Goal: Information Seeking & Learning: Learn about a topic

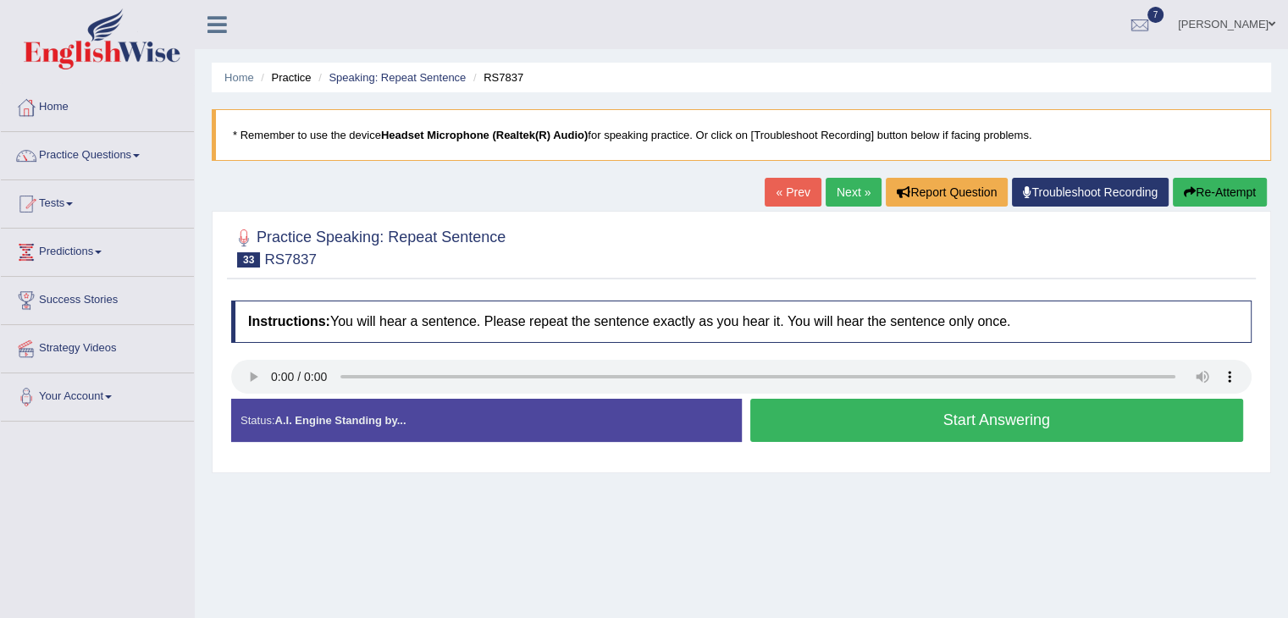
click at [140, 154] on span at bounding box center [136, 155] width 7 height 3
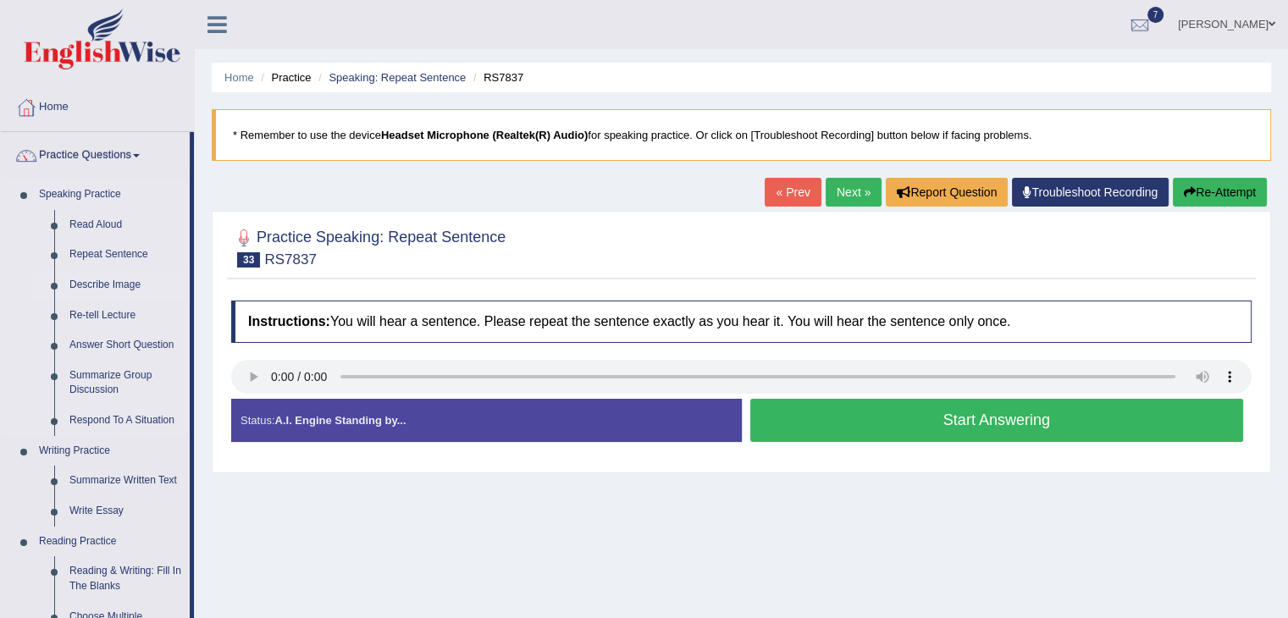
click at [82, 280] on link "Describe Image" at bounding box center [126, 285] width 128 height 30
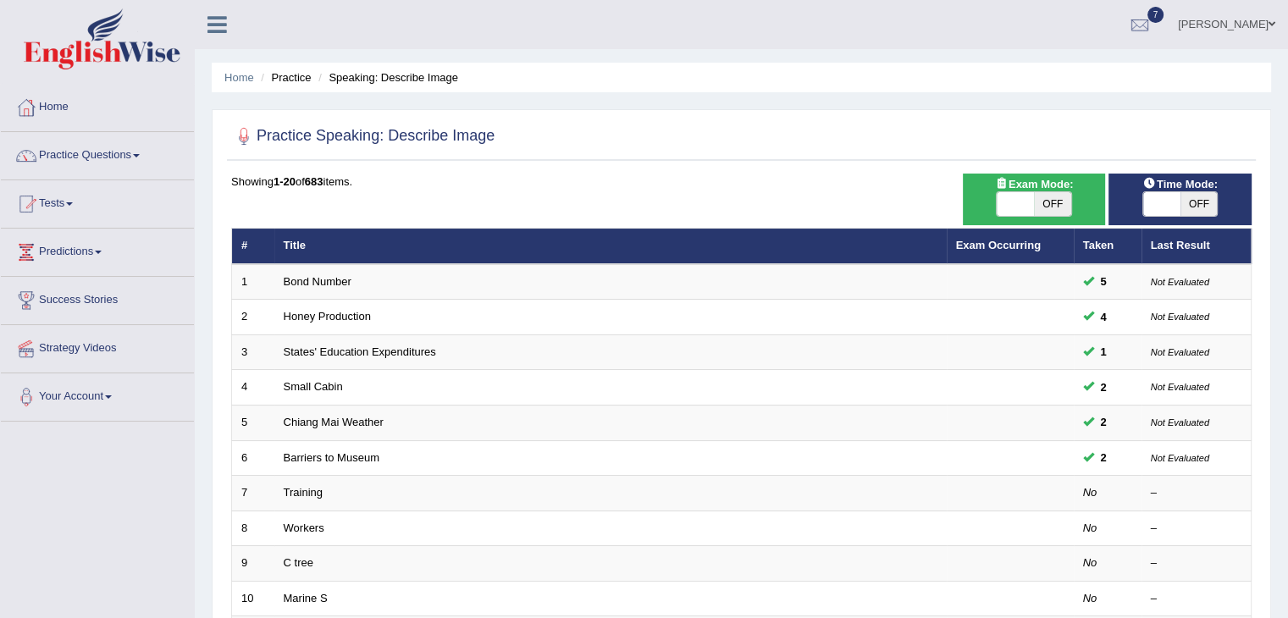
click at [1024, 196] on span at bounding box center [1015, 204] width 37 height 24
click at [1057, 201] on span "OFF" at bounding box center [1052, 204] width 37 height 24
checkbox input "true"
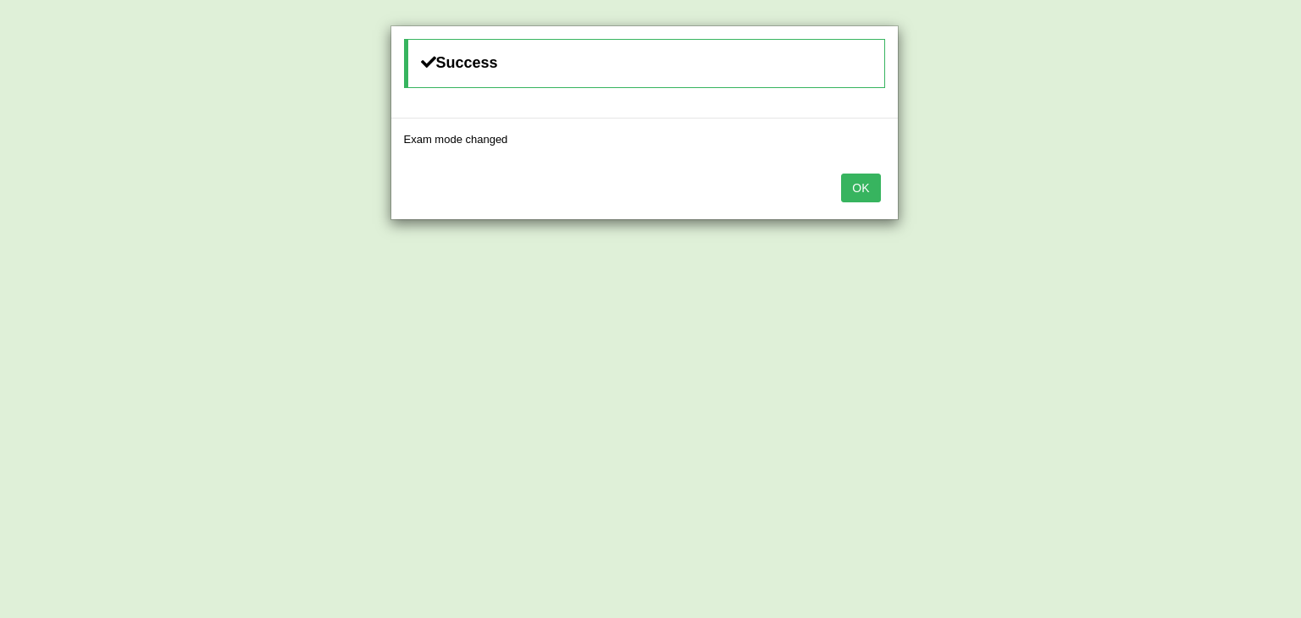
click at [848, 188] on button "OK" at bounding box center [860, 188] width 39 height 29
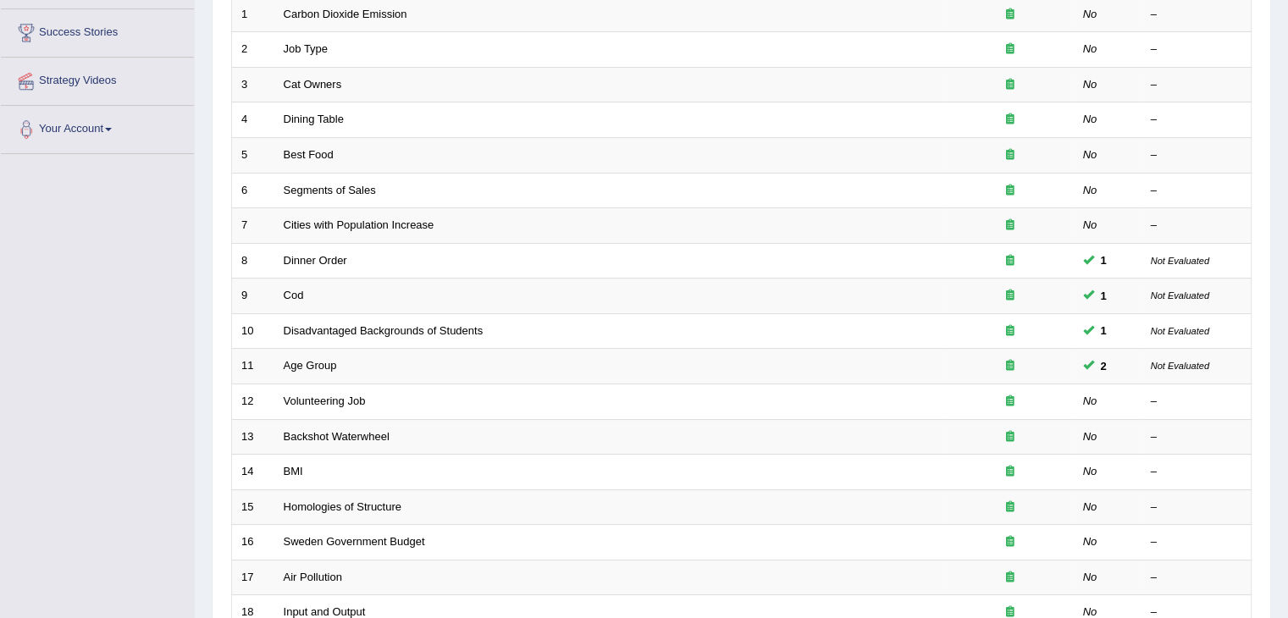
scroll to position [269, 0]
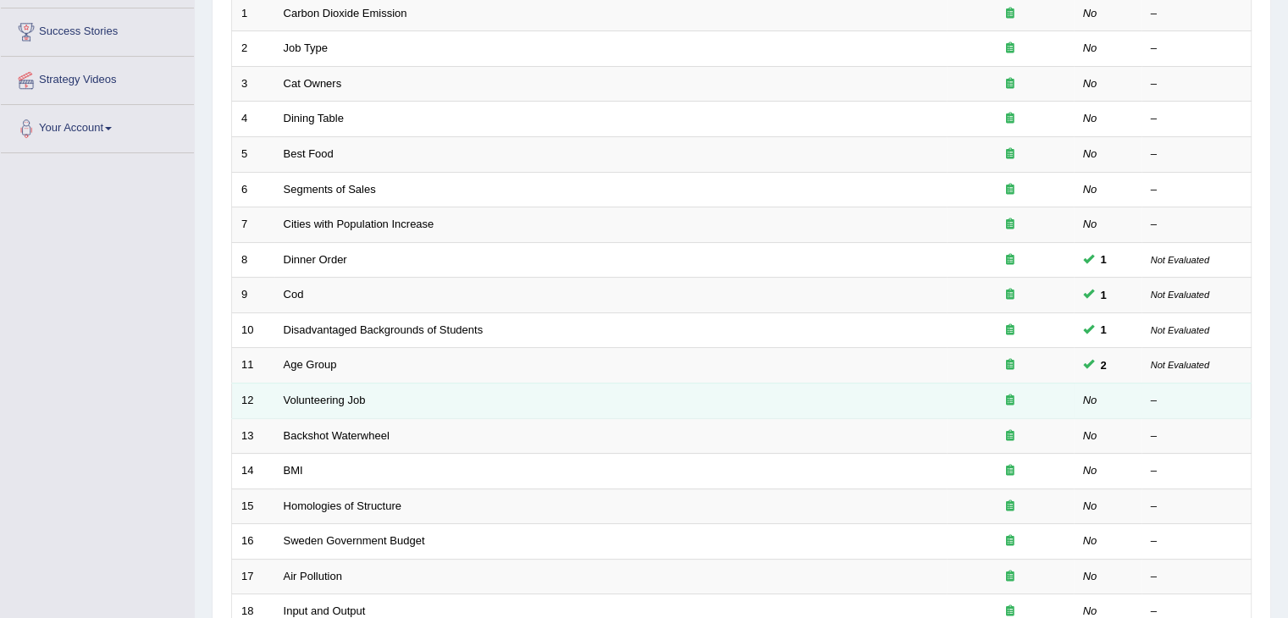
click at [344, 403] on td "Volunteering Job" at bounding box center [610, 401] width 673 height 36
click at [341, 394] on link "Volunteering Job" at bounding box center [325, 400] width 82 height 13
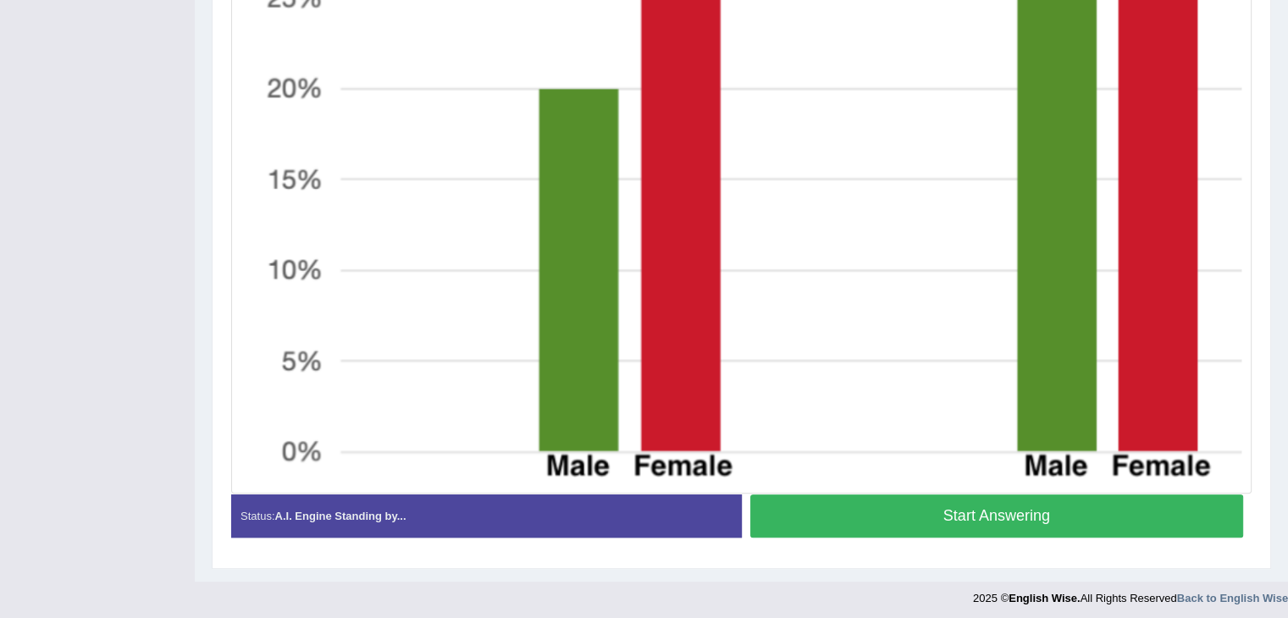
scroll to position [822, 0]
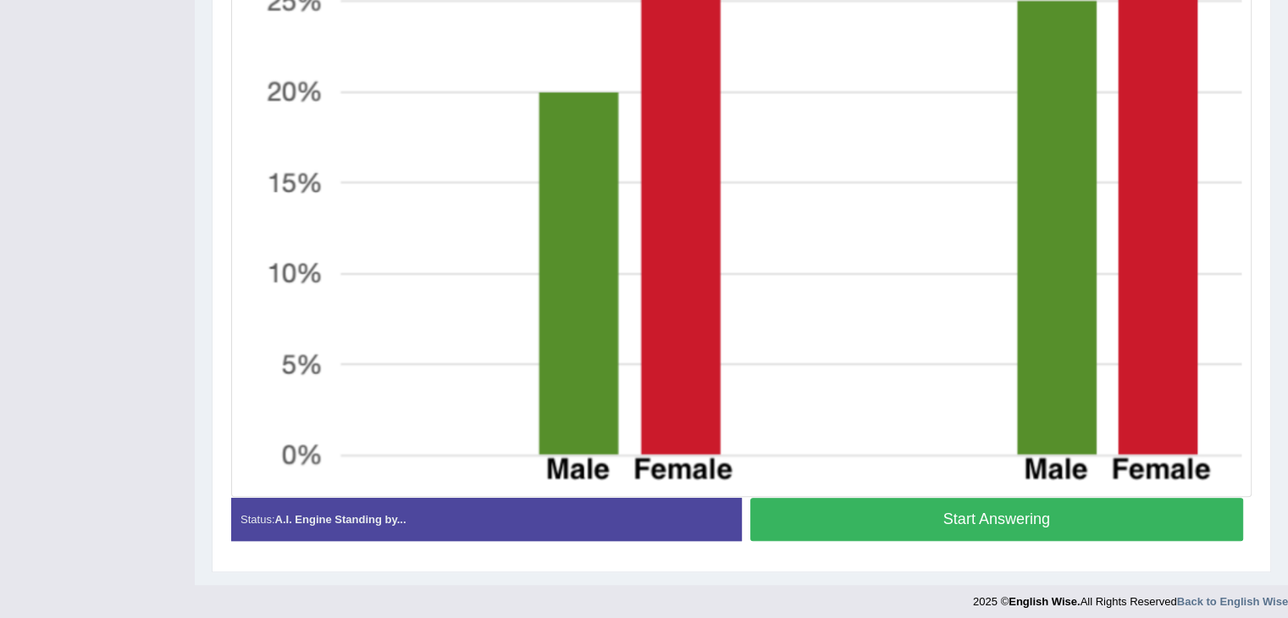
click at [1177, 523] on button "Start Answering" at bounding box center [998, 519] width 494 height 43
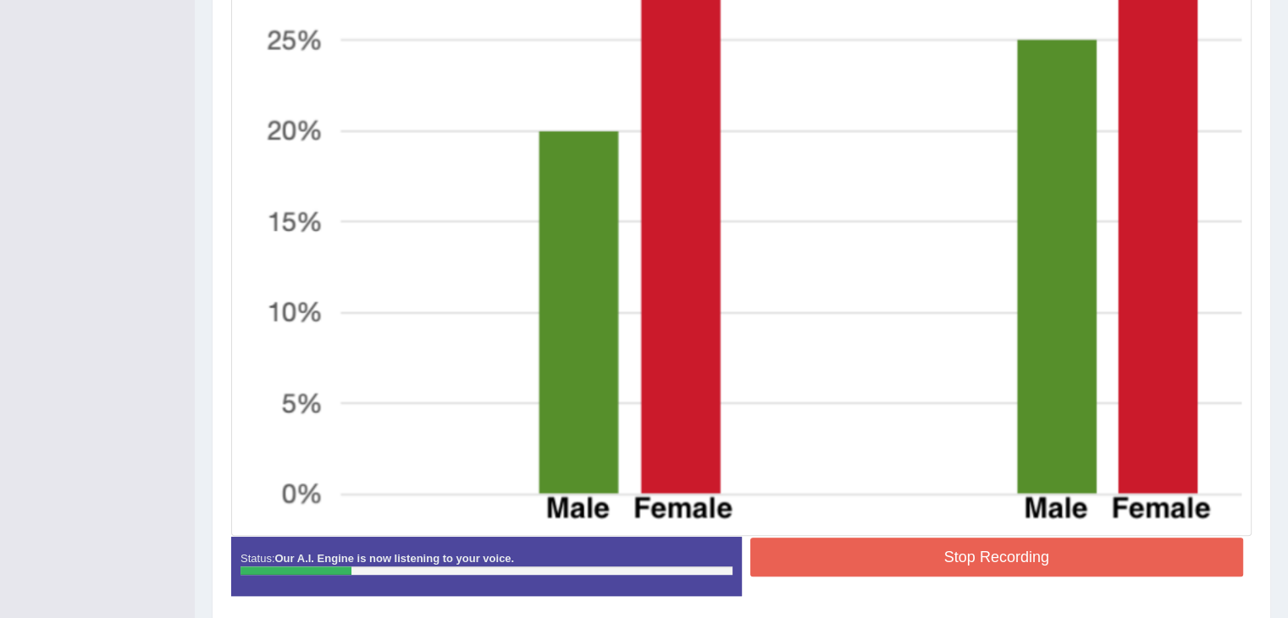
scroll to position [845, 0]
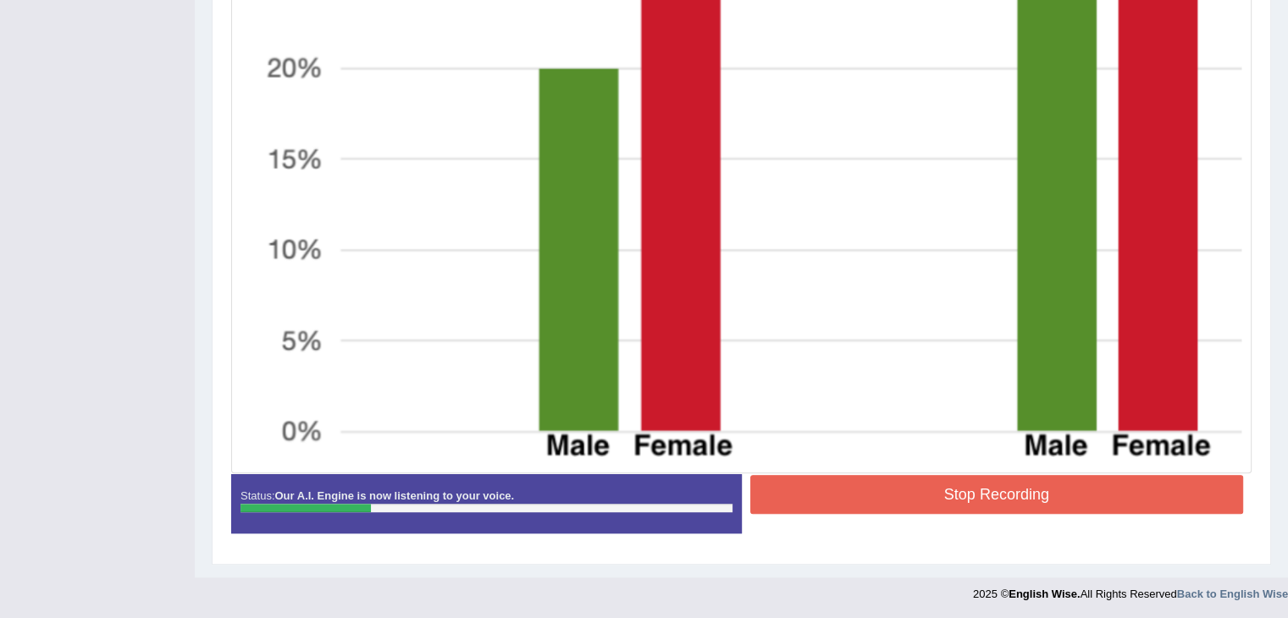
click at [1167, 500] on button "Stop Recording" at bounding box center [998, 494] width 494 height 39
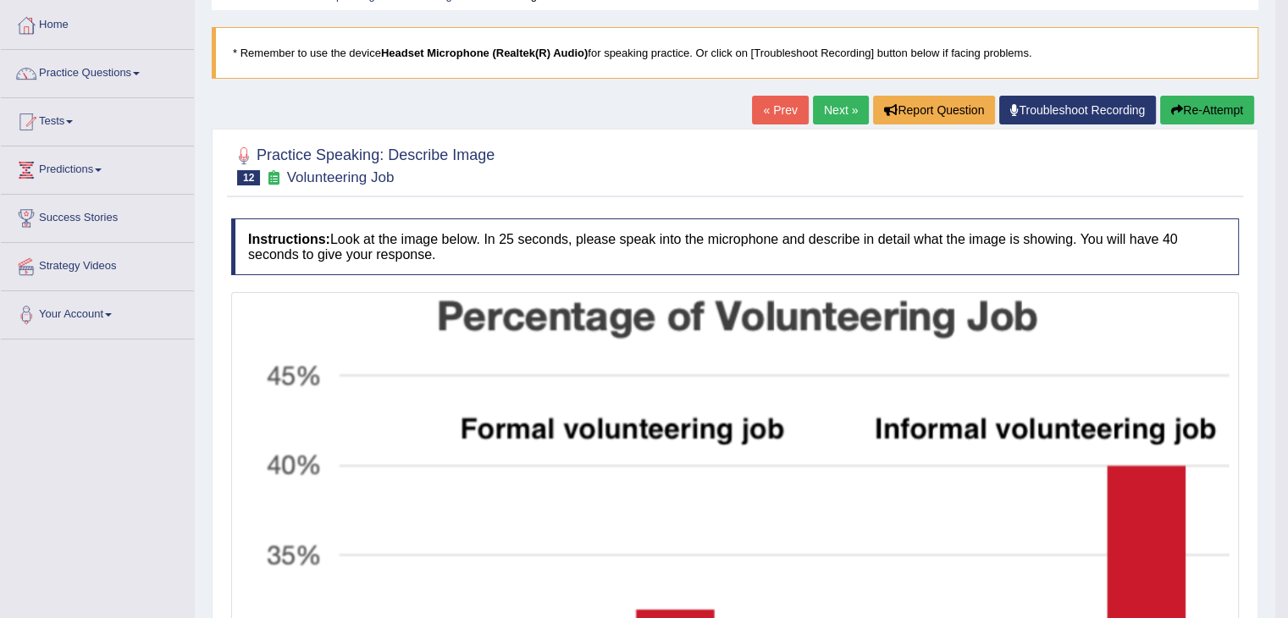
scroll to position [0, 0]
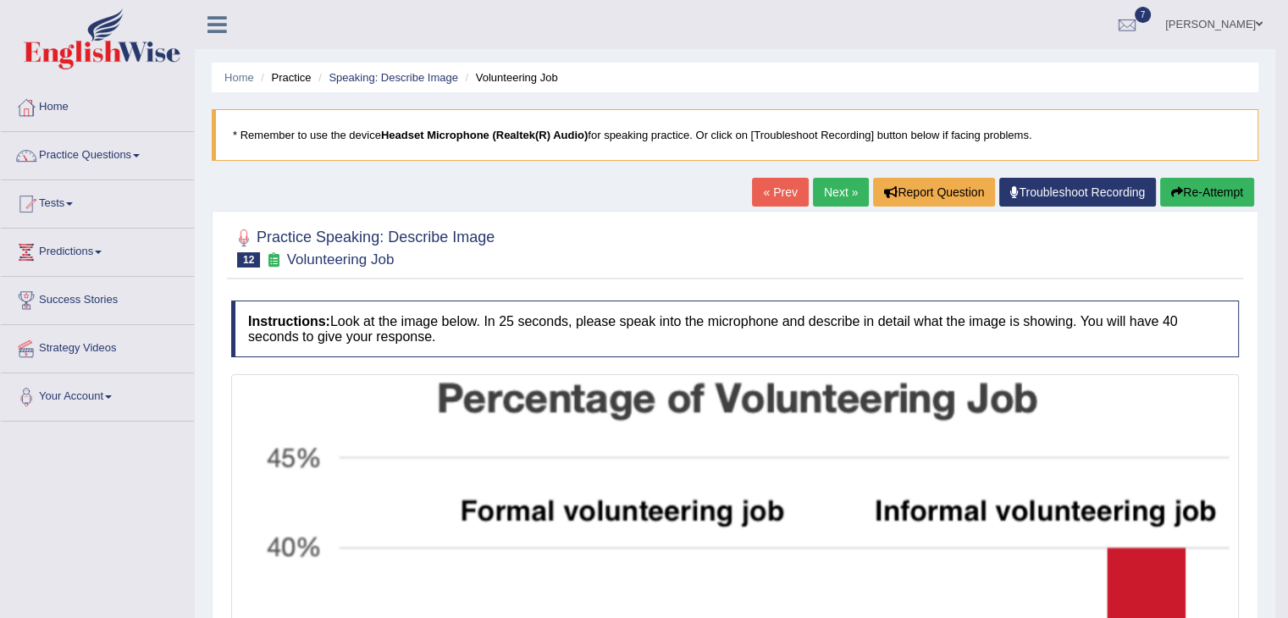
click at [1210, 194] on button "Re-Attempt" at bounding box center [1208, 192] width 94 height 29
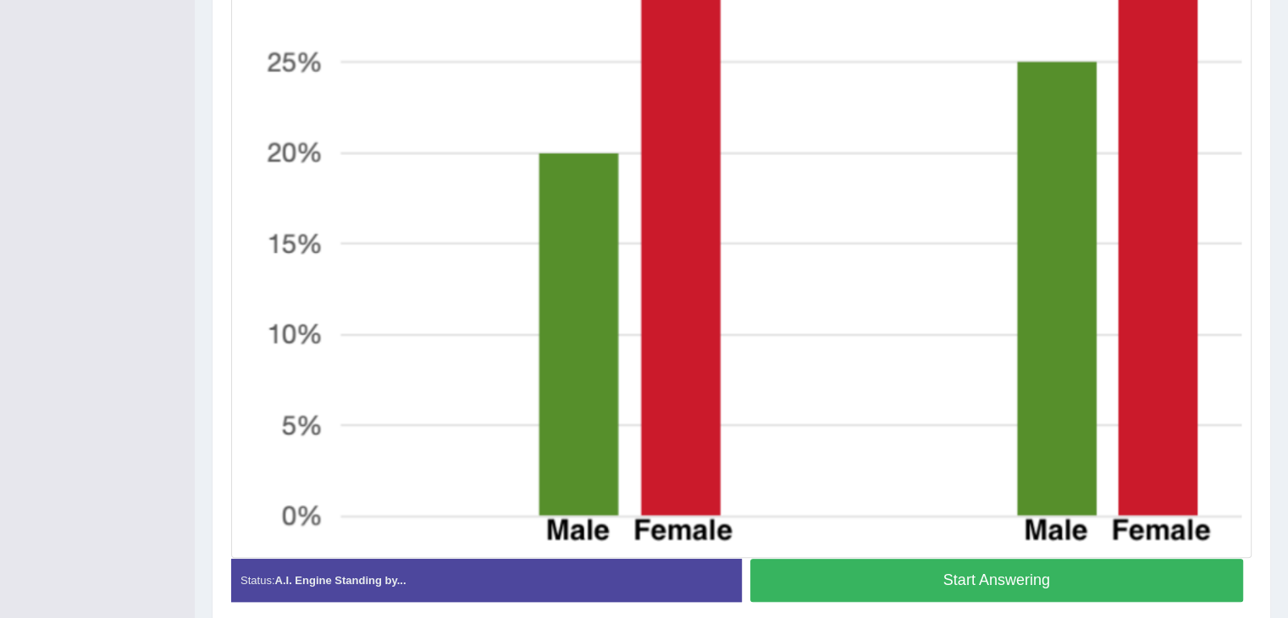
scroll to position [778, 0]
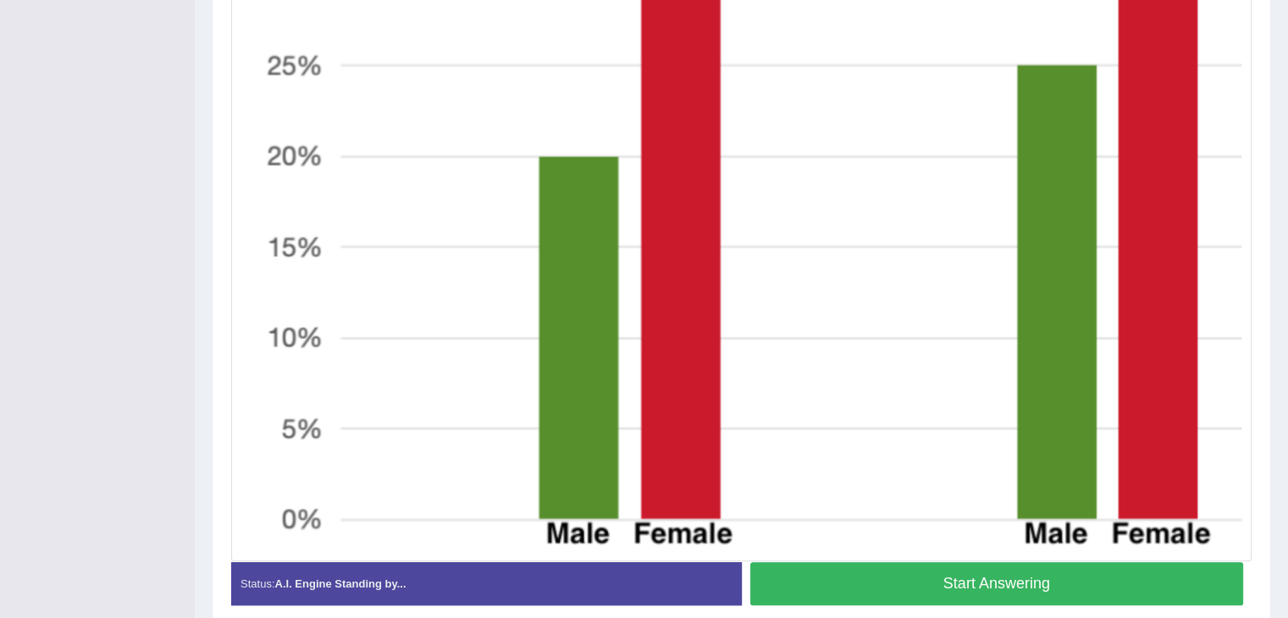
click at [1169, 577] on button "Start Answering" at bounding box center [998, 583] width 494 height 43
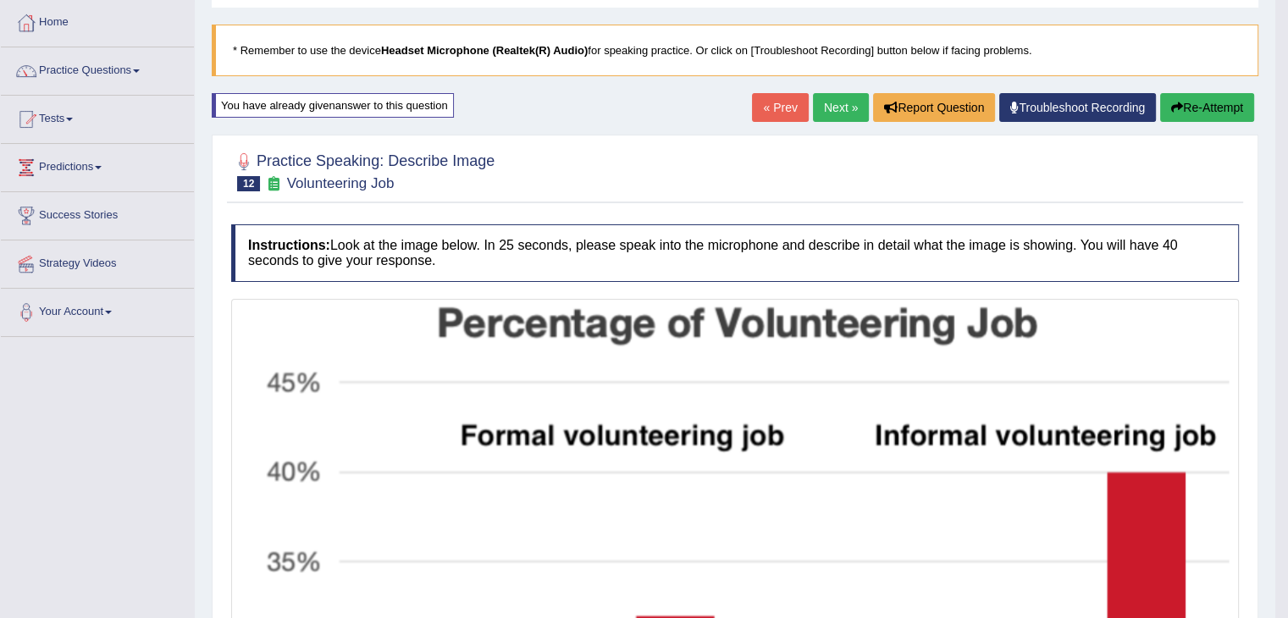
scroll to position [80, 0]
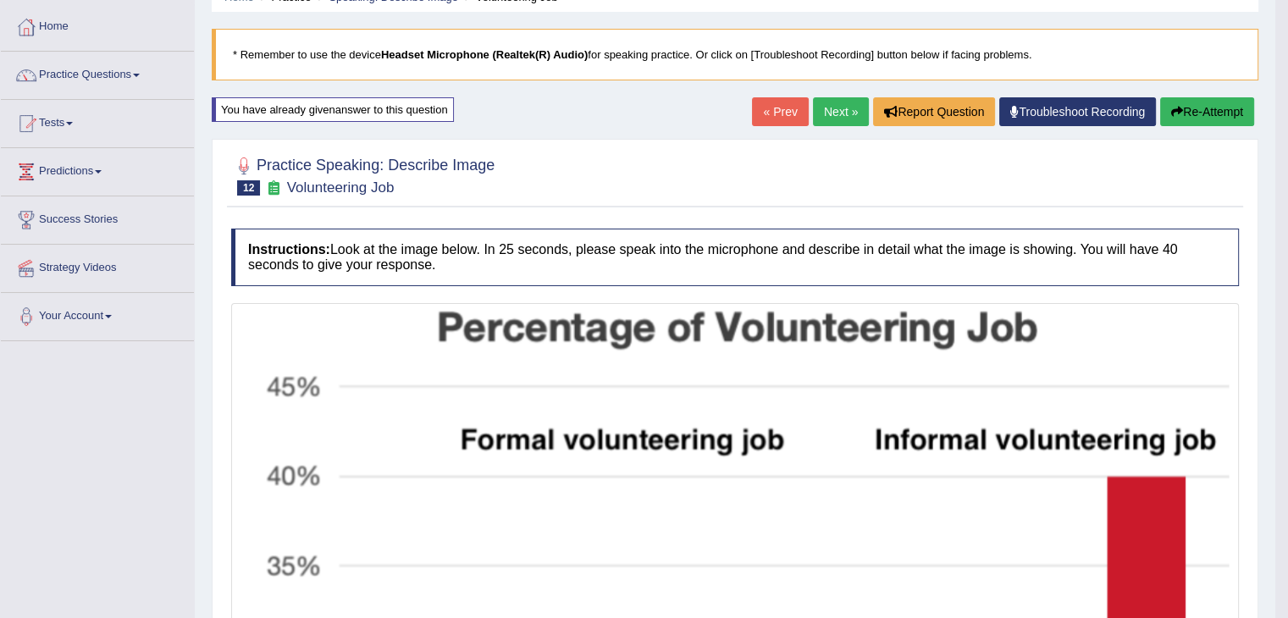
click at [833, 120] on link "Next »" at bounding box center [841, 111] width 56 height 29
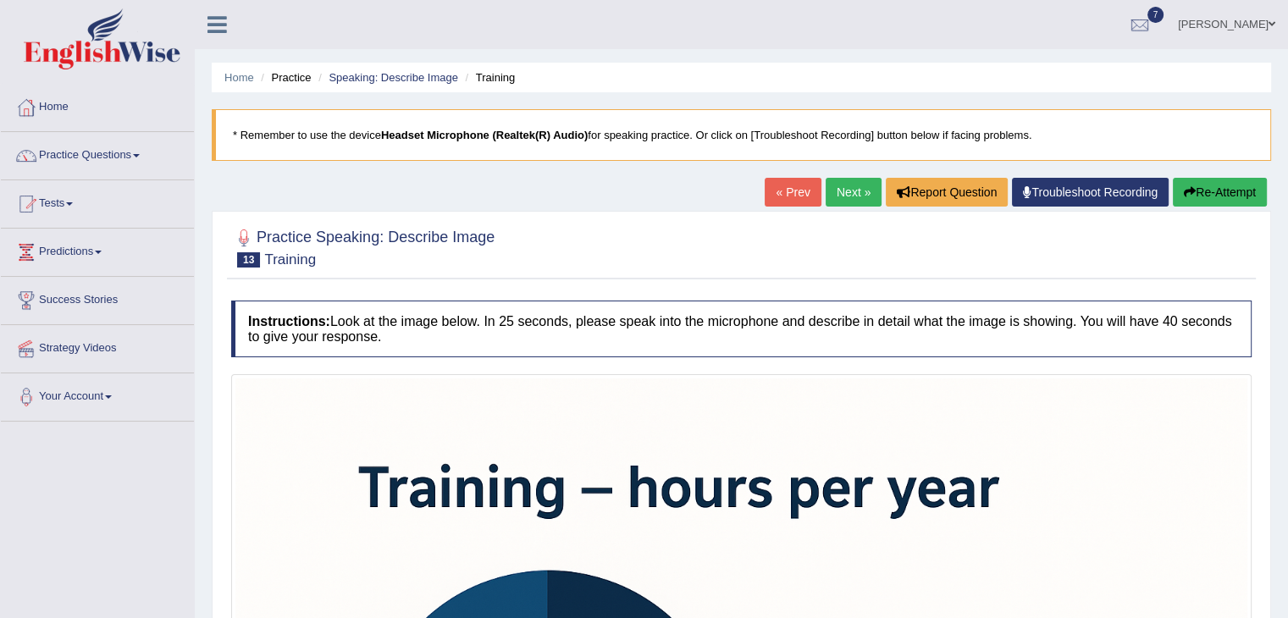
click at [843, 197] on link "Next »" at bounding box center [854, 192] width 56 height 29
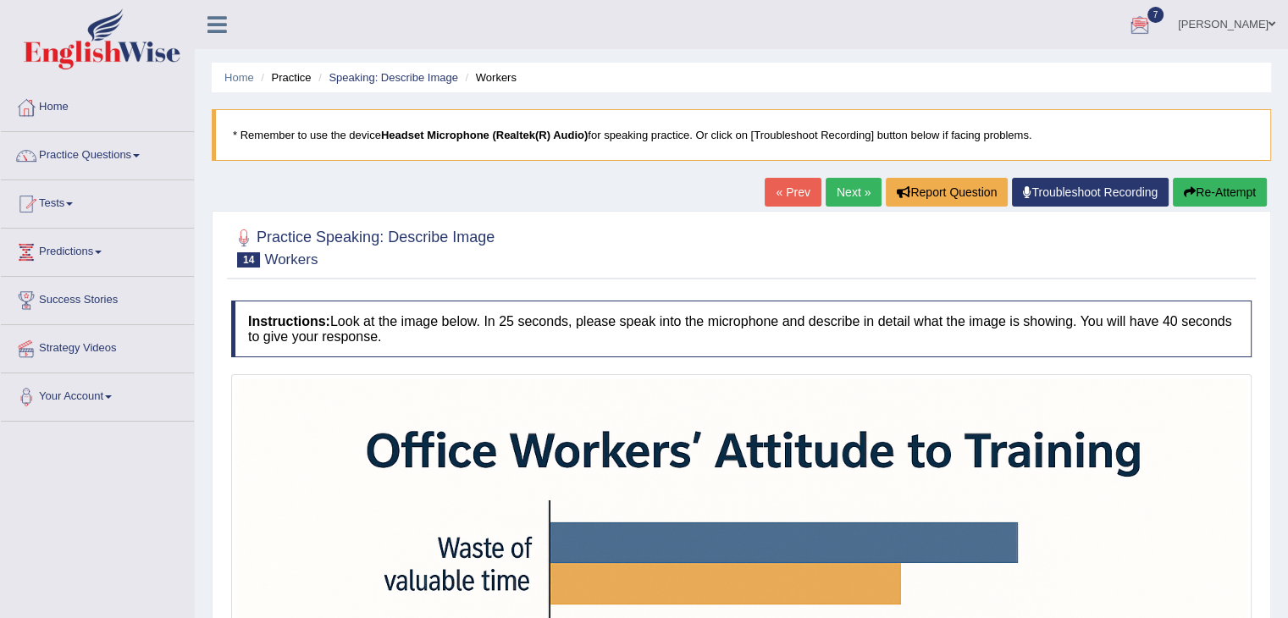
click at [1248, 16] on link "[PERSON_NAME]" at bounding box center [1227, 22] width 123 height 44
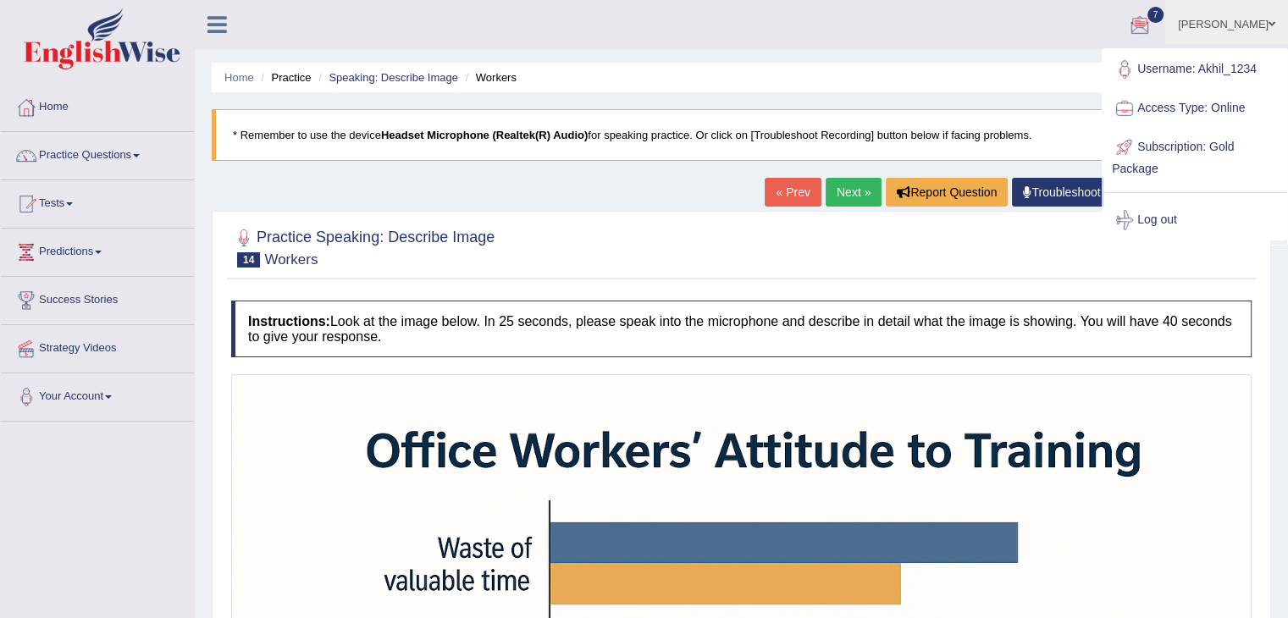
click at [1248, 16] on link "[PERSON_NAME]" at bounding box center [1227, 22] width 123 height 44
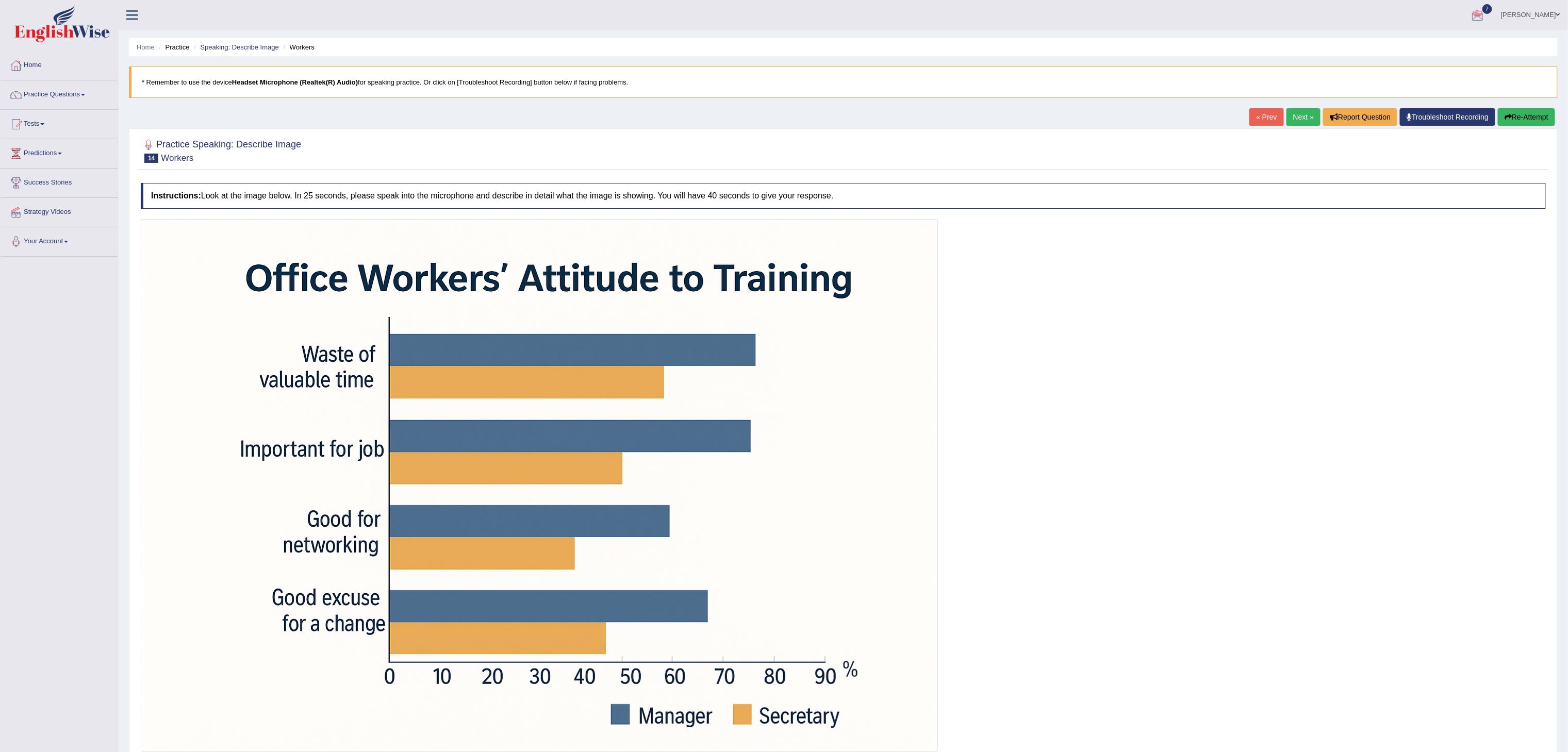
drag, startPoint x: 744, startPoint y: 1, endPoint x: 1185, endPoint y: 482, distance: 652.6
click at [784, 376] on div at bounding box center [843, 486] width 1405 height 533
click at [784, 89] on blockquote "* Remember to use the device Headset Microphone (Realtek(R) Audio) for speaking…" at bounding box center [843, 82] width 1429 height 32
click at [784, 16] on ul "Akhilesh Singh Toggle navigation Username: Akhil_1234 Access Type: Online Subsc…" at bounding box center [1060, 15] width 1015 height 29
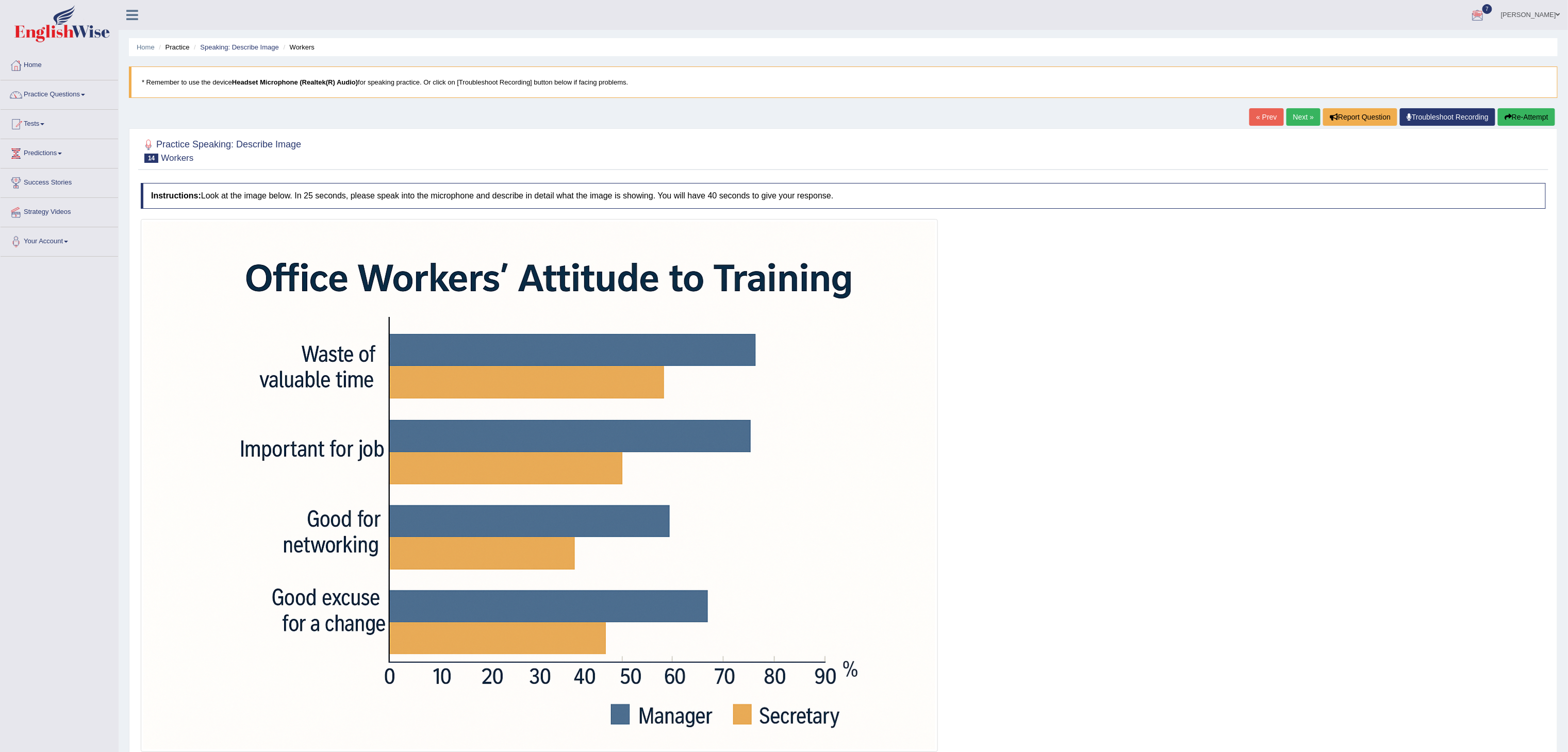
click at [784, 16] on ul "Akhilesh Singh Toggle navigation Username: Akhil_1234 Access Type: Online Subsc…" at bounding box center [1060, 15] width 1015 height 29
click at [784, 91] on blockquote "* Remember to use the device Headset Microphone (Realtek(R) Audio) for speaking…" at bounding box center [843, 82] width 1429 height 32
click at [760, 121] on div "Home Practice Speaking: Describe Image Workers * Remember to use the device Hea…" at bounding box center [843, 403] width 1449 height 806
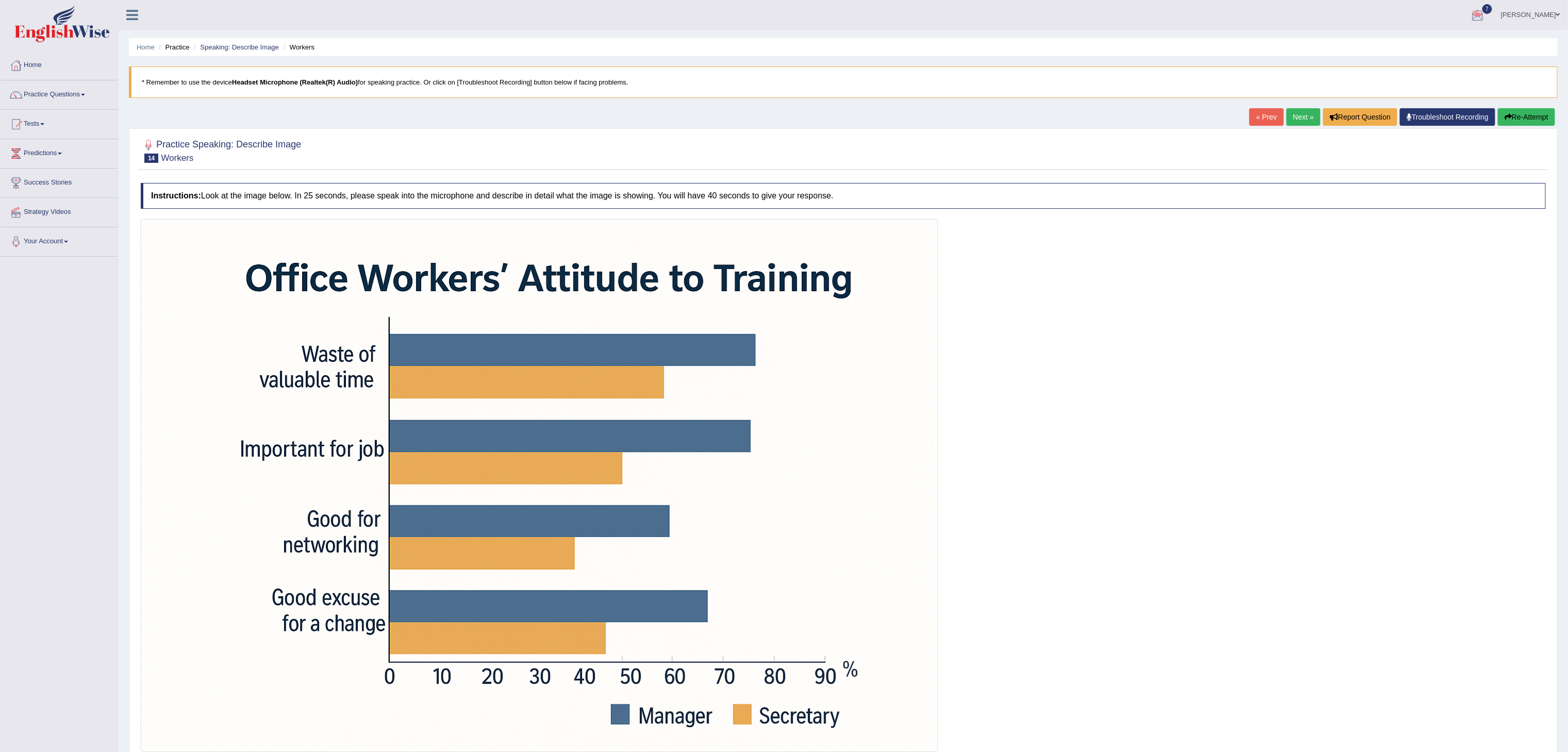
click at [760, 121] on div "Home Practice Speaking: Describe Image Workers * Remember to use the device Hea…" at bounding box center [843, 403] width 1449 height 806
click at [784, 13] on link "[PERSON_NAME]" at bounding box center [1530, 13] width 75 height 27
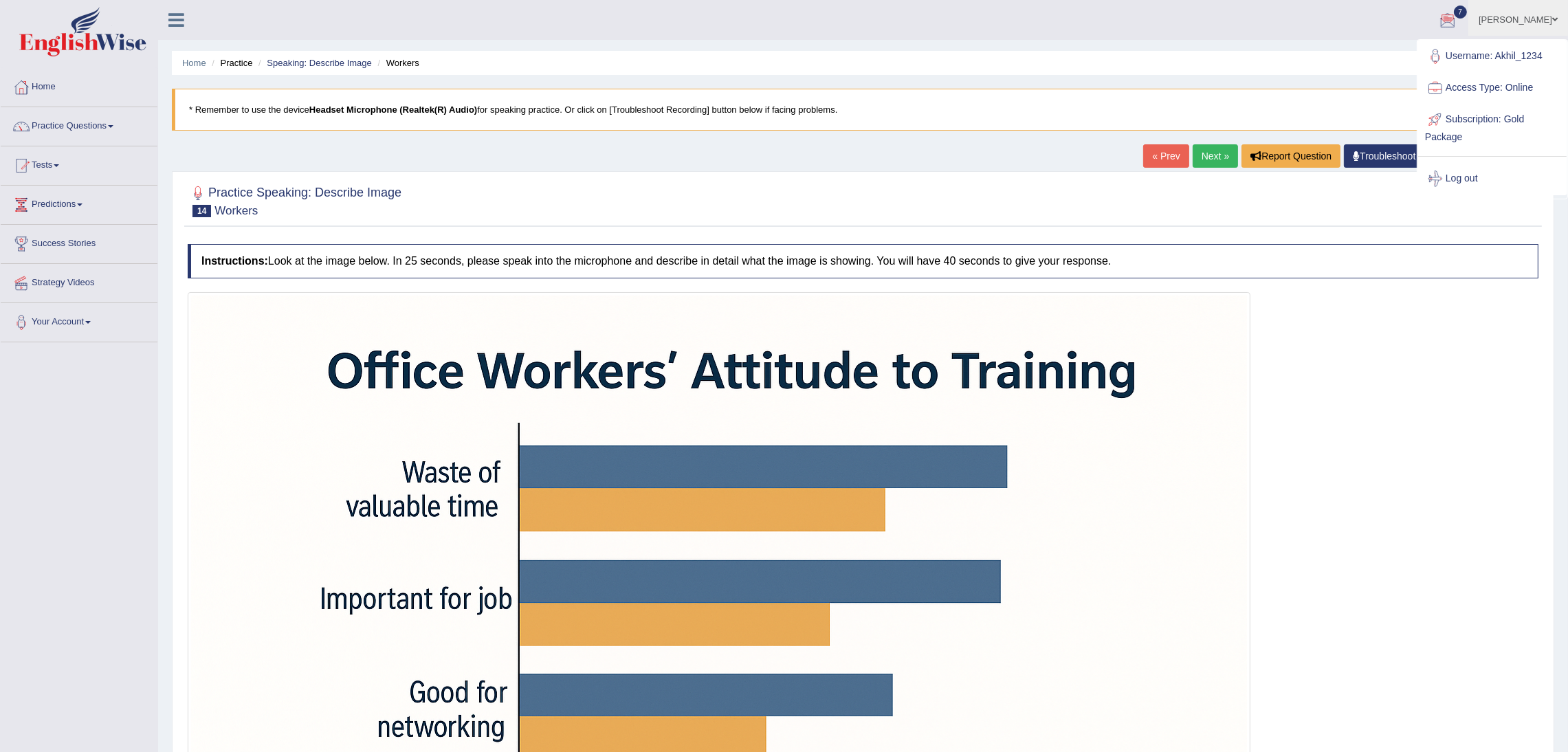
drag, startPoint x: 2100, startPoint y: 2, endPoint x: 1207, endPoint y: 458, distance: 1002.7
click at [1045, 458] on img at bounding box center [718, 647] width 1056 height 703
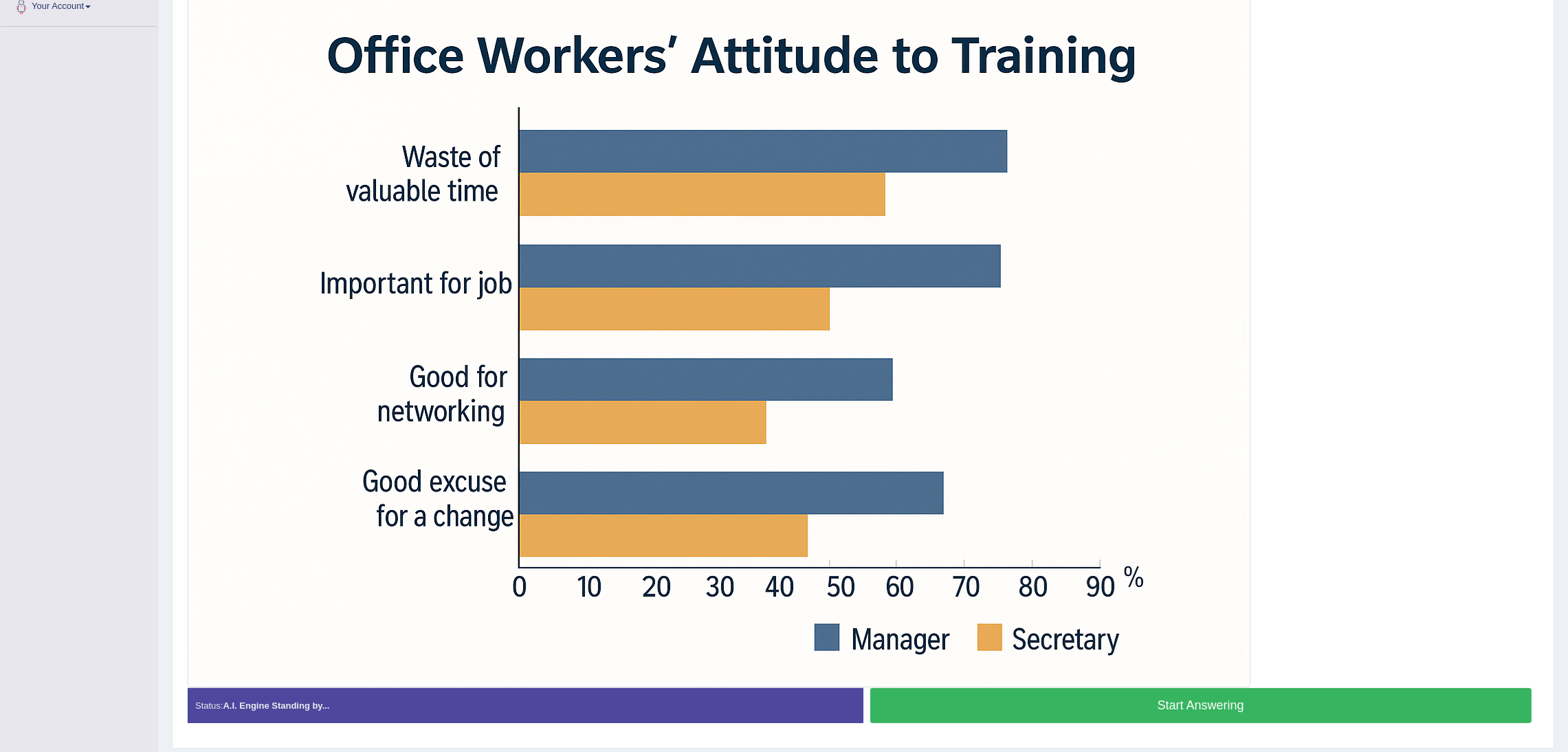
scroll to position [317, 0]
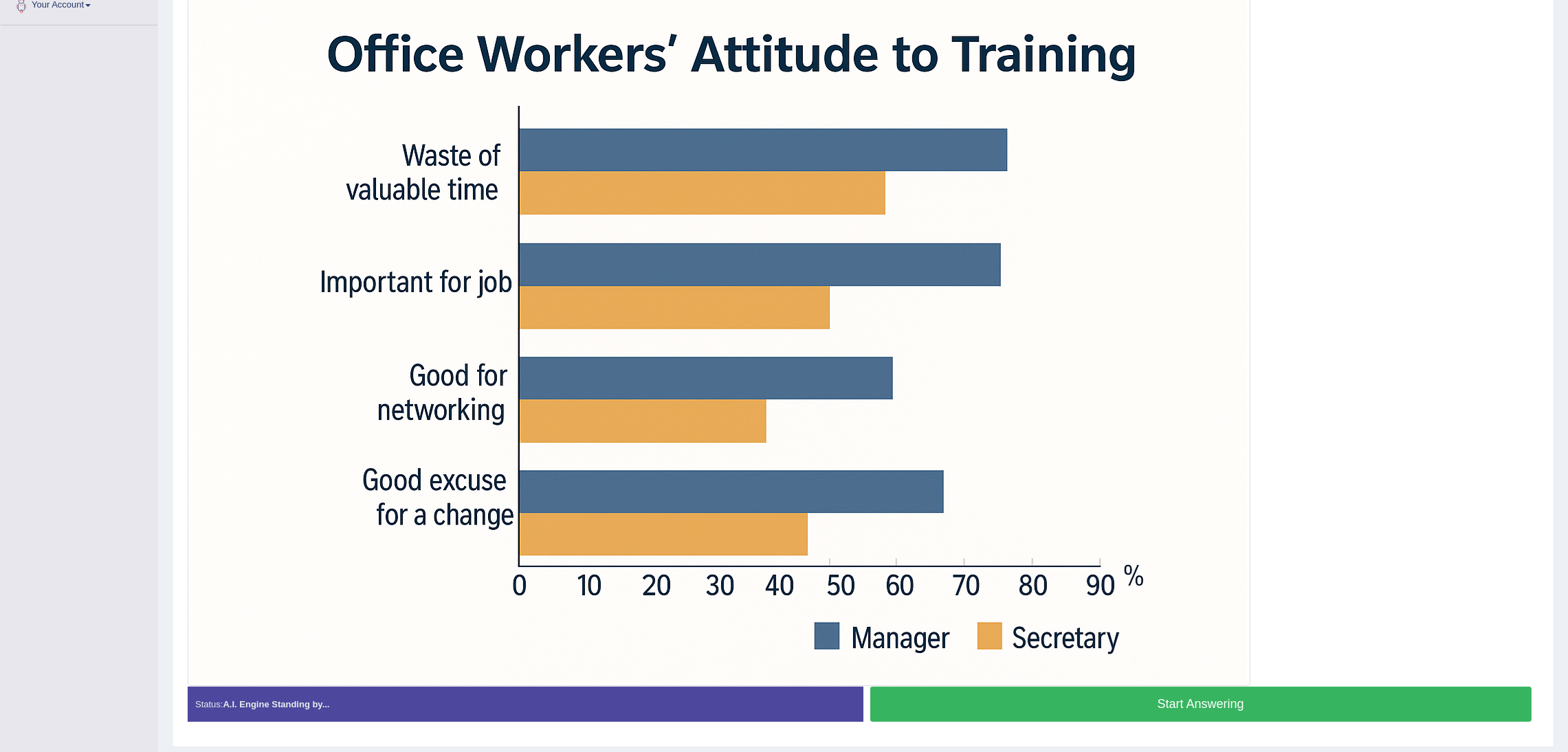
click at [1045, 501] on button "Start Answering" at bounding box center [1201, 703] width 662 height 35
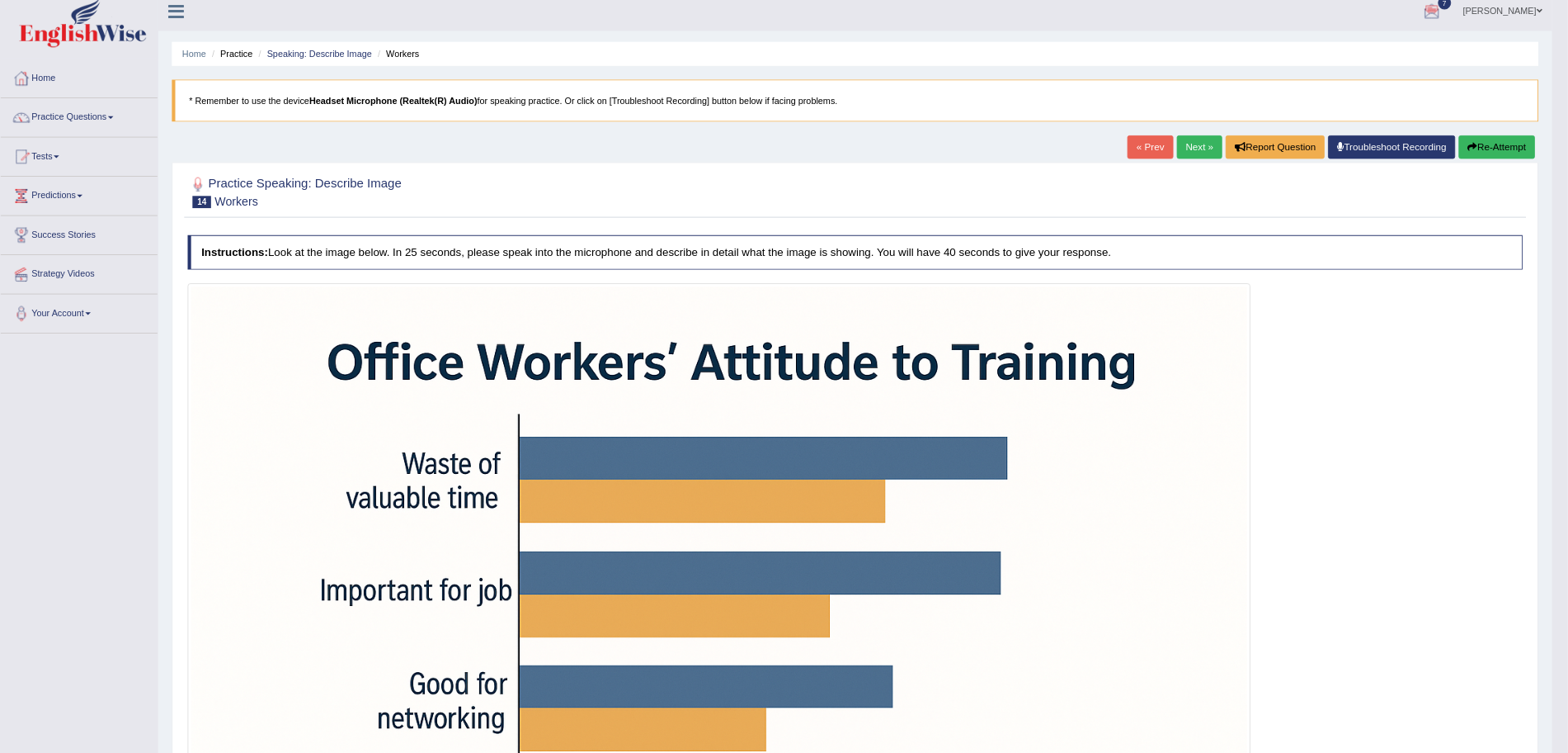
scroll to position [0, 0]
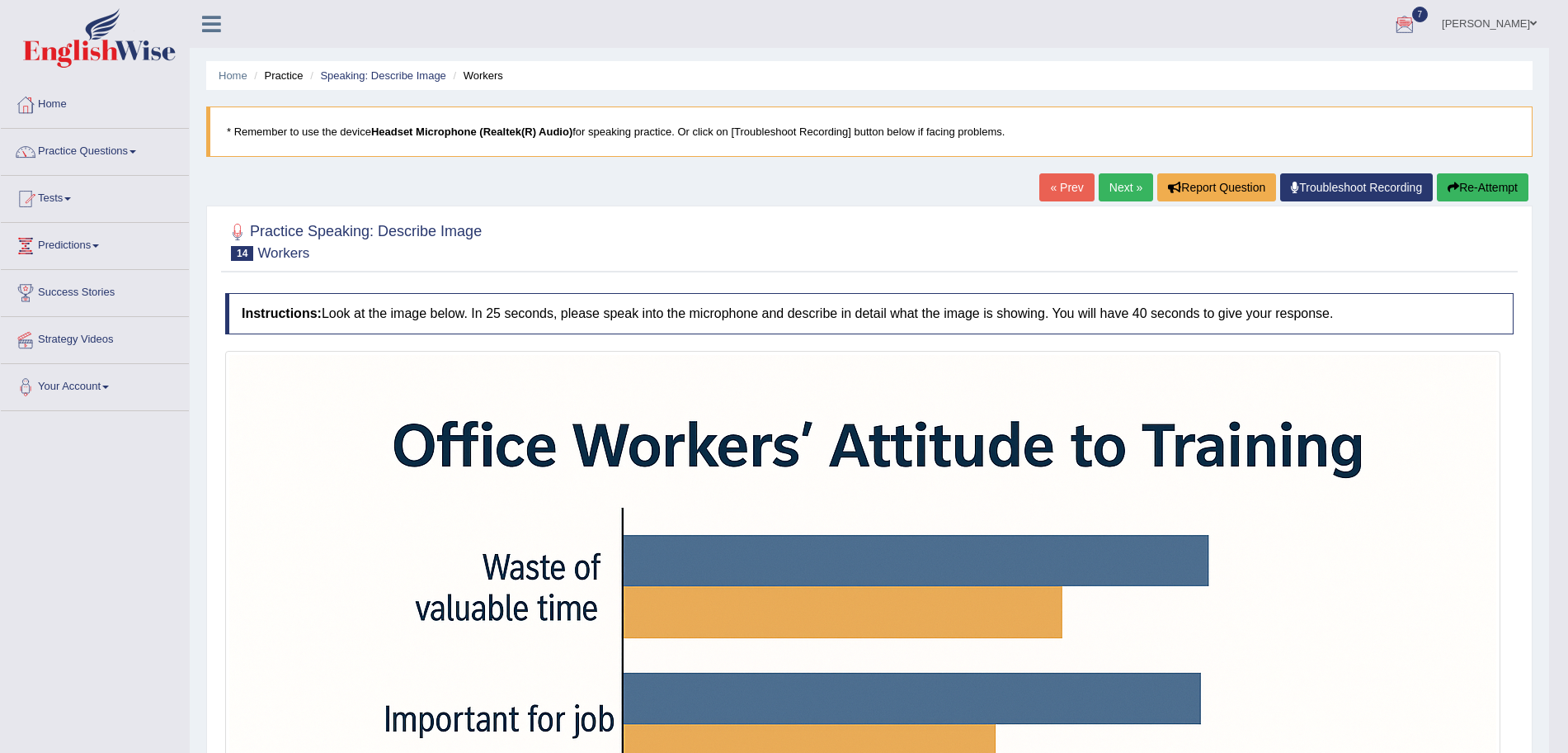
drag, startPoint x: 1890, startPoint y: 4, endPoint x: 695, endPoint y: 428, distance: 1268.0
click at [140, 155] on link "Practice Questions" at bounding box center [94, 149] width 188 height 41
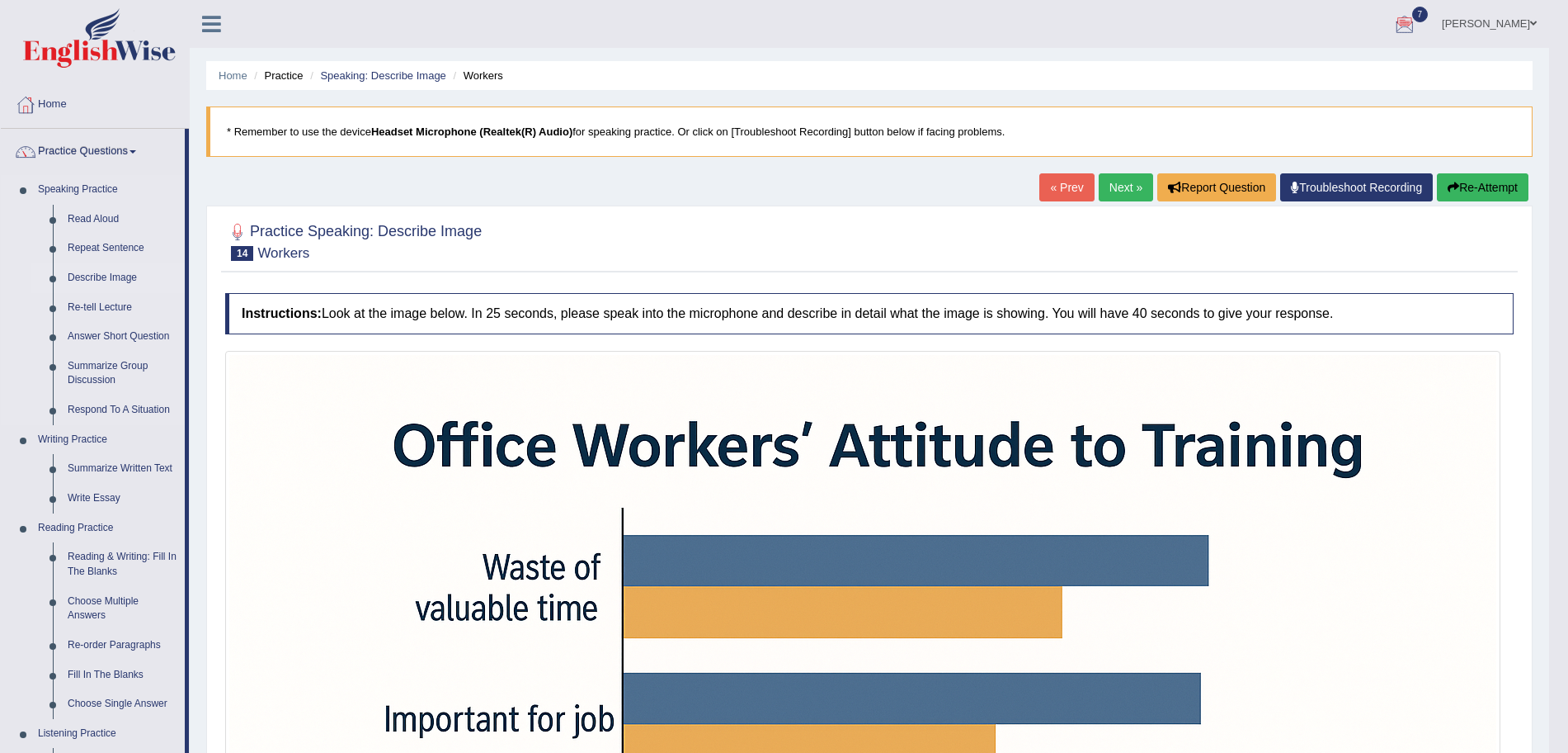
click at [87, 268] on link "Describe Image" at bounding box center [123, 278] width 125 height 29
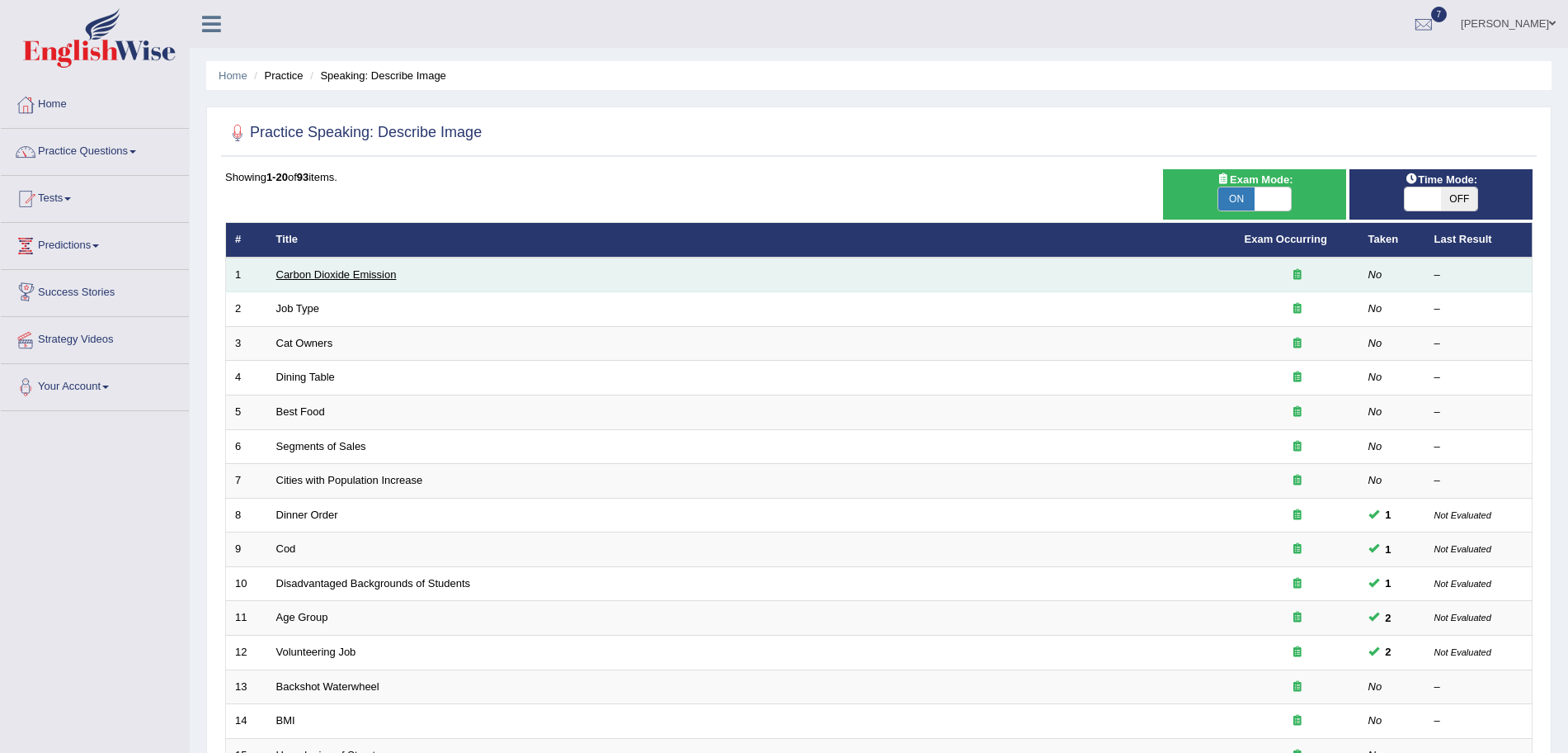
click at [320, 273] on link "Carbon Dioxide Emission" at bounding box center [337, 274] width 121 height 13
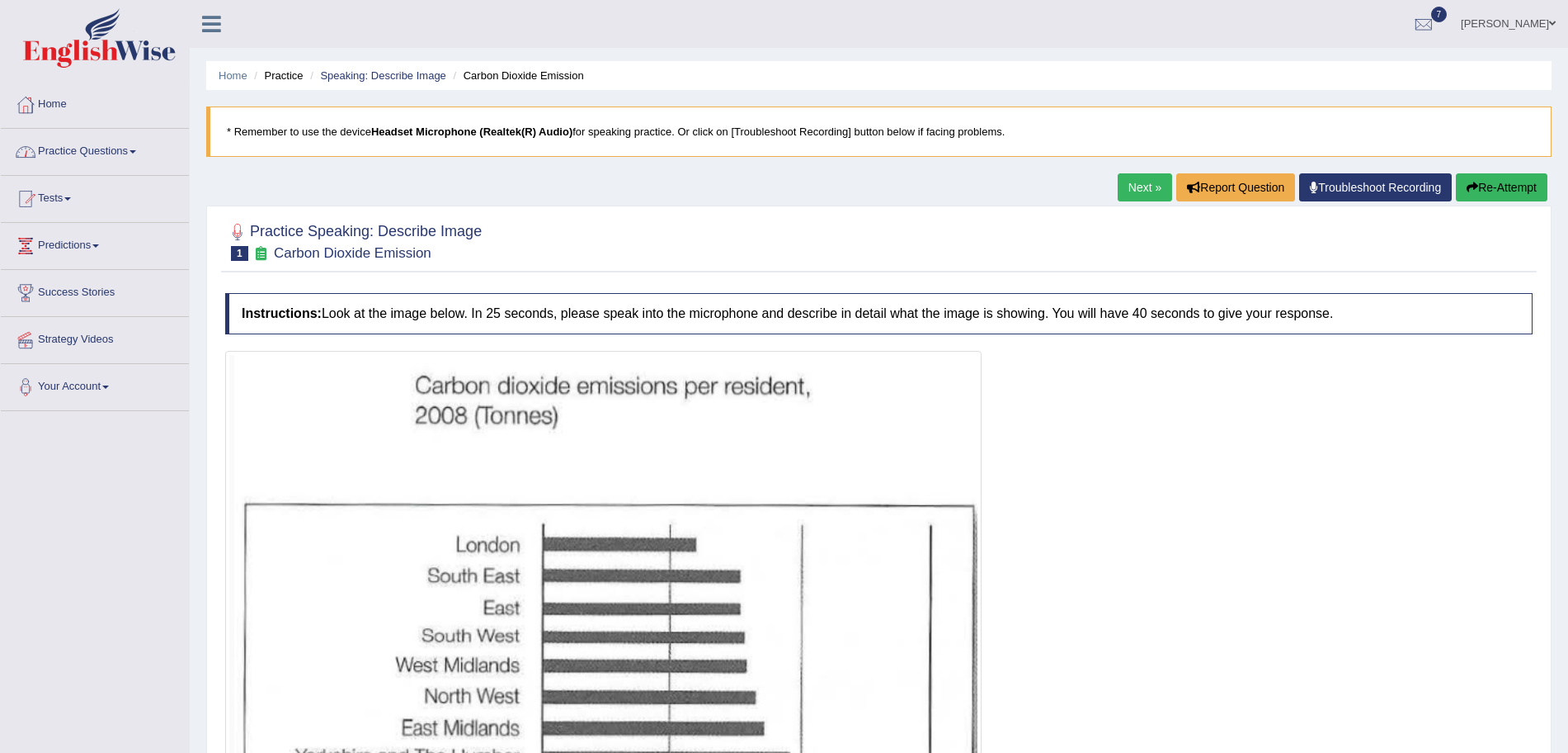
click at [125, 148] on link "Practice Questions" at bounding box center [94, 149] width 188 height 41
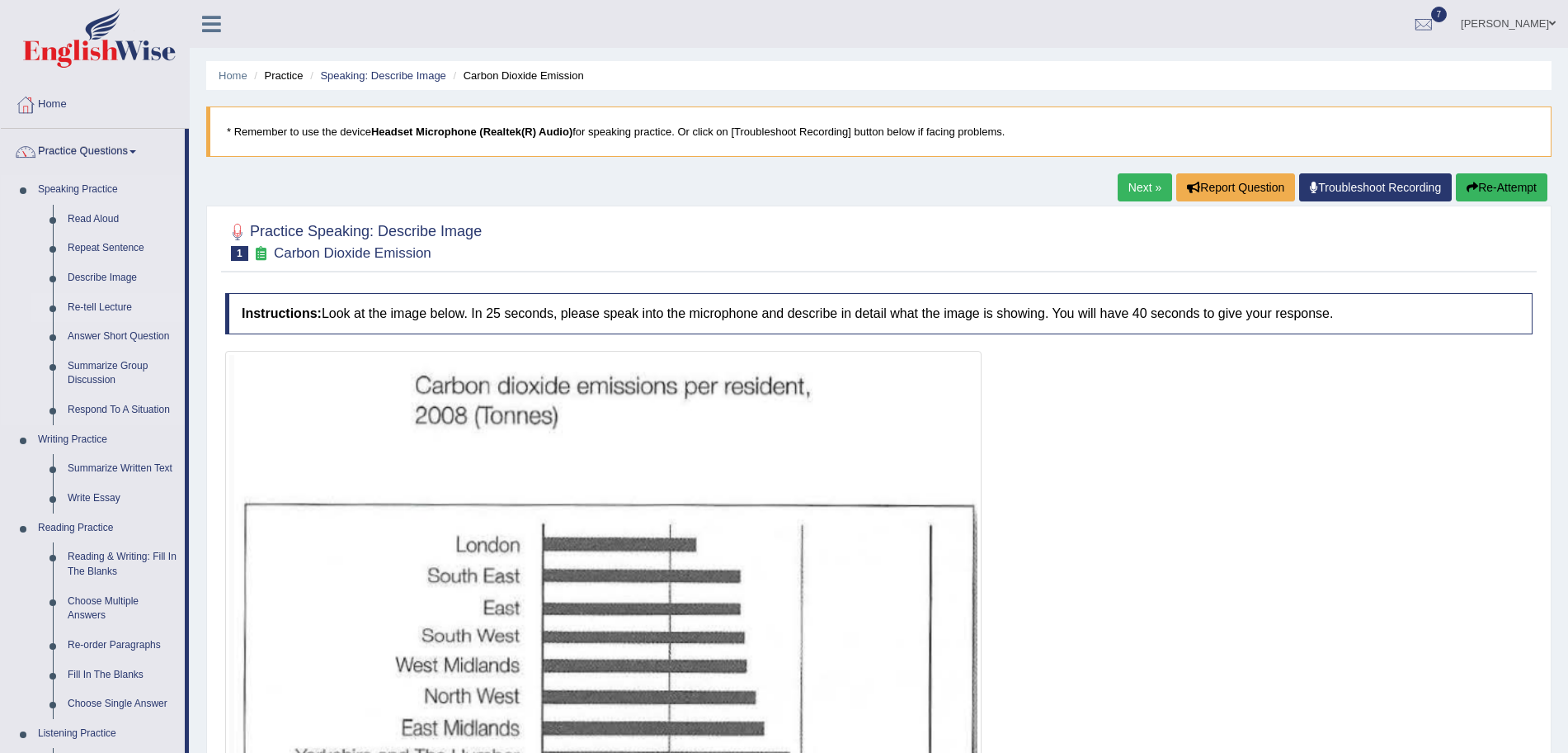
click at [91, 311] on link "Re-tell Lecture" at bounding box center [123, 308] width 125 height 29
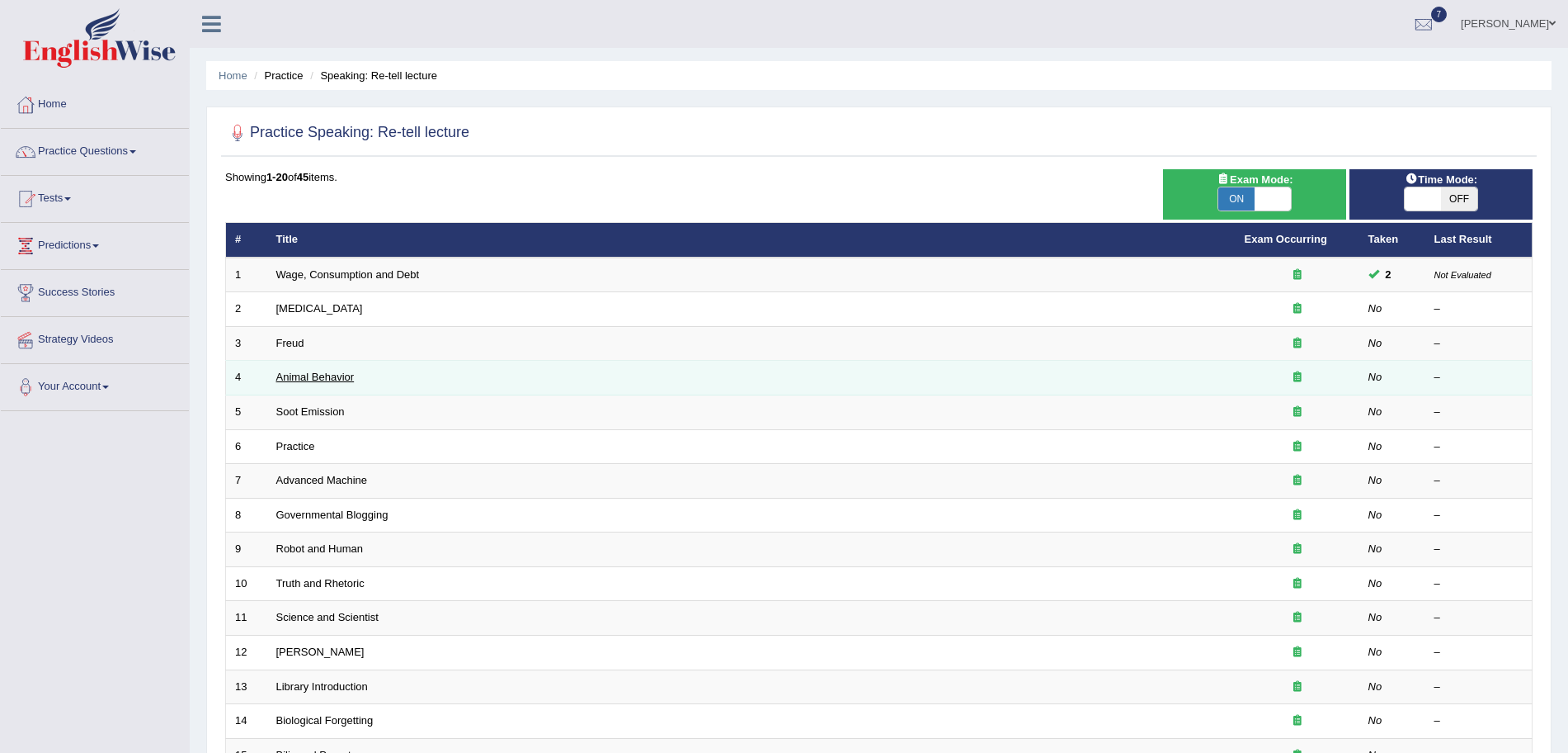
click at [312, 370] on link "Animal Behavior" at bounding box center [316, 376] width 78 height 13
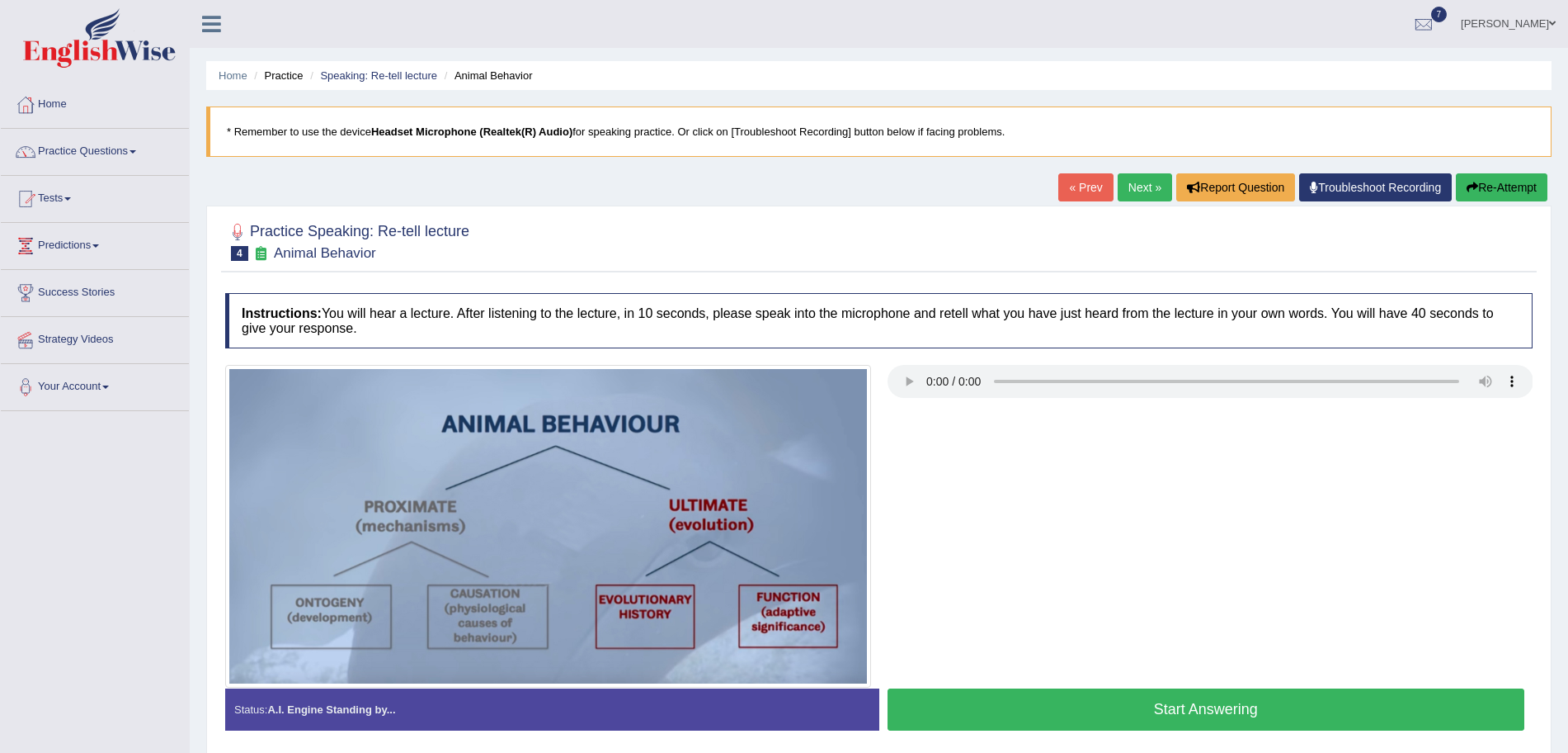
click at [1188, 709] on button "Start Answering" at bounding box center [1206, 708] width 638 height 42
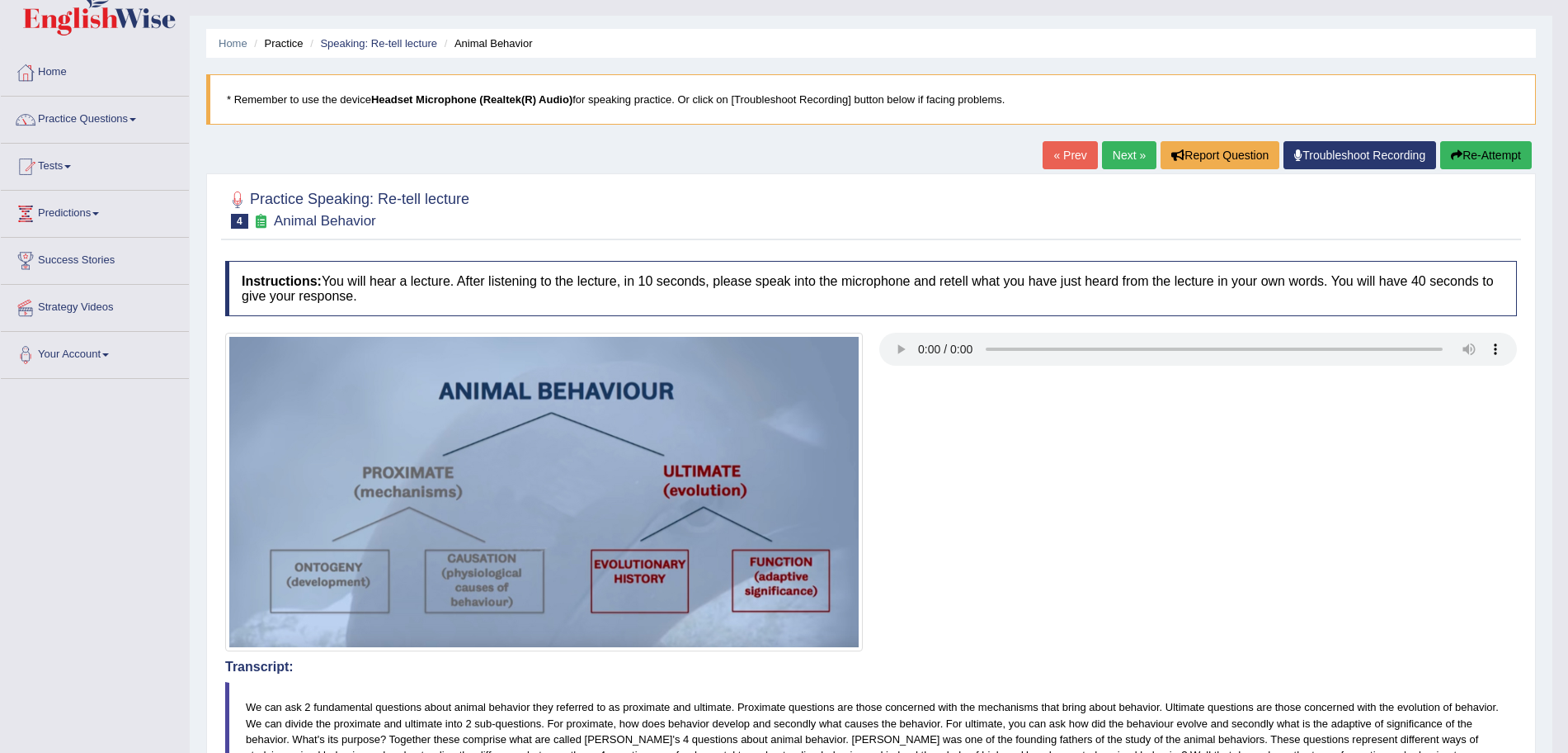
scroll to position [33, 0]
click at [146, 111] on link "Practice Questions" at bounding box center [94, 116] width 188 height 41
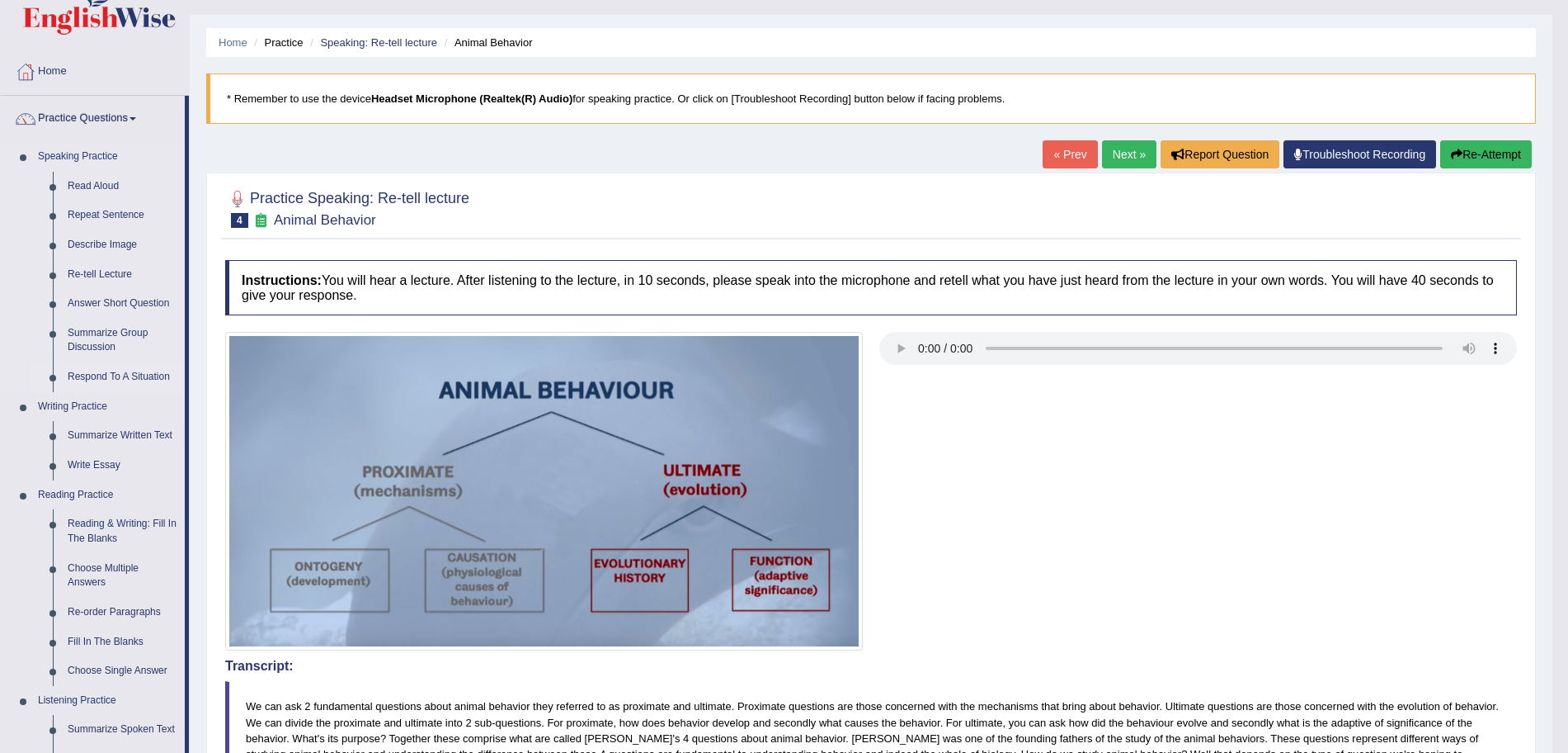
click at [114, 368] on link "Respond To A Situation" at bounding box center [123, 377] width 125 height 29
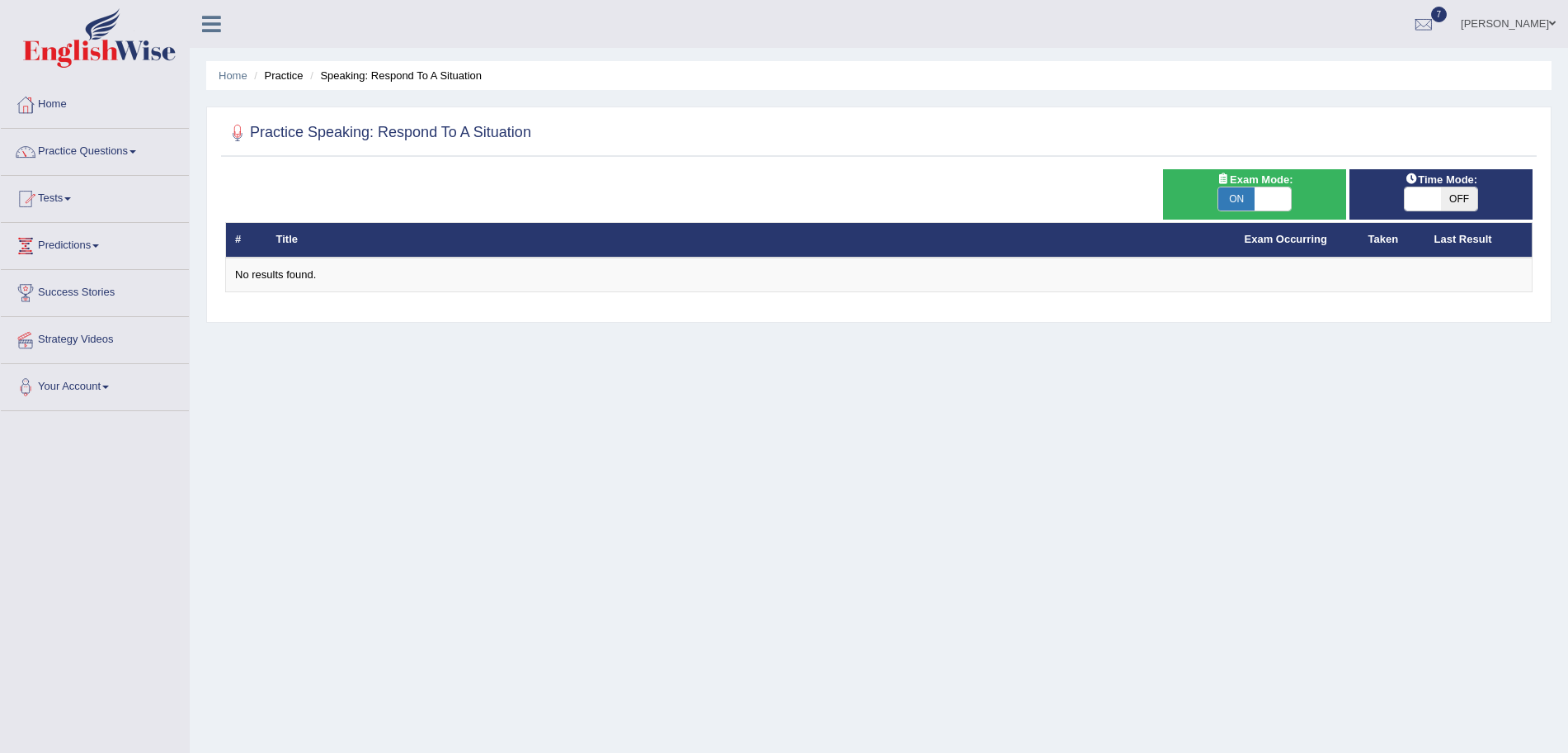
click at [1252, 197] on span "ON" at bounding box center [1236, 199] width 36 height 23
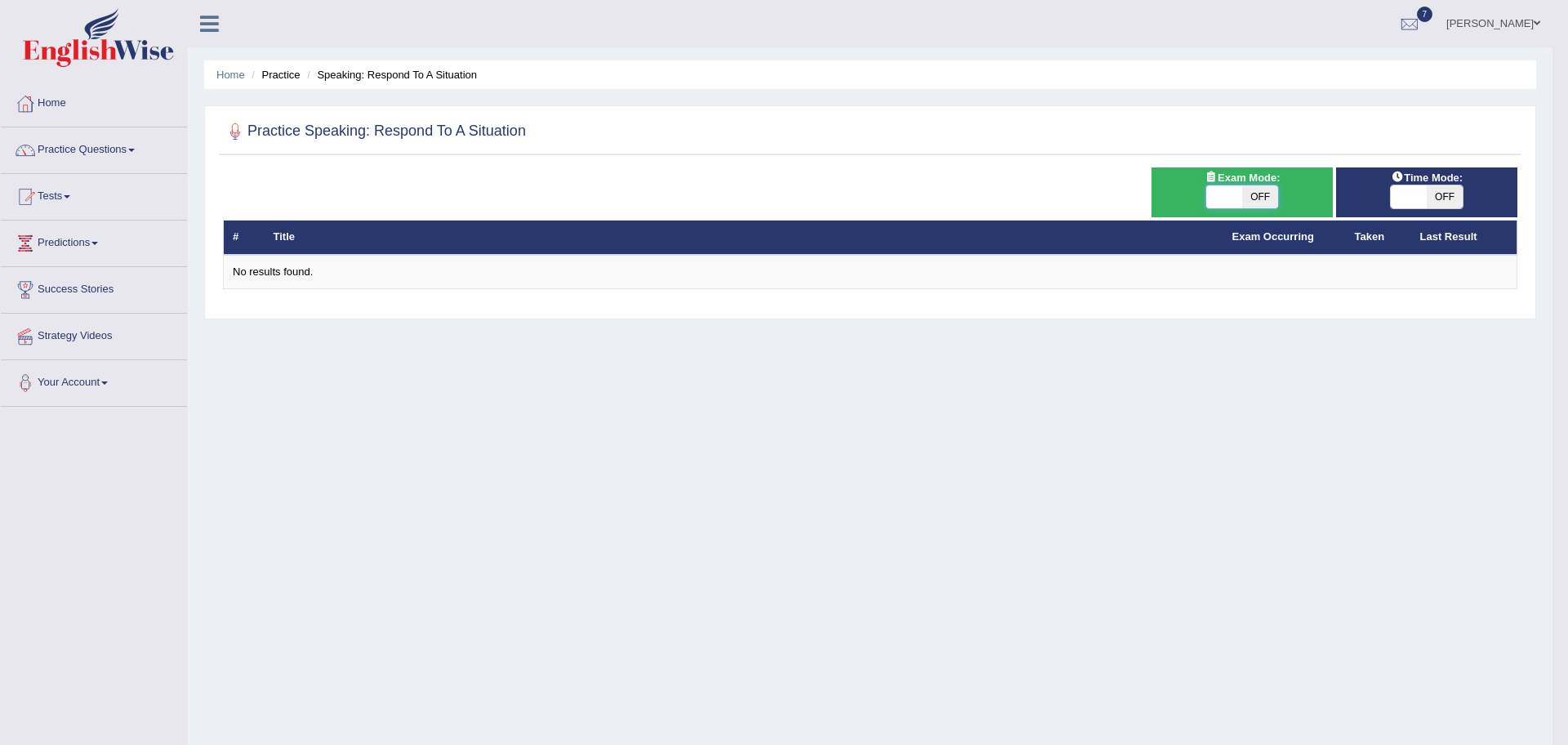
click at [1240, 195] on span at bounding box center [1224, 197] width 36 height 23
checkbox input "true"
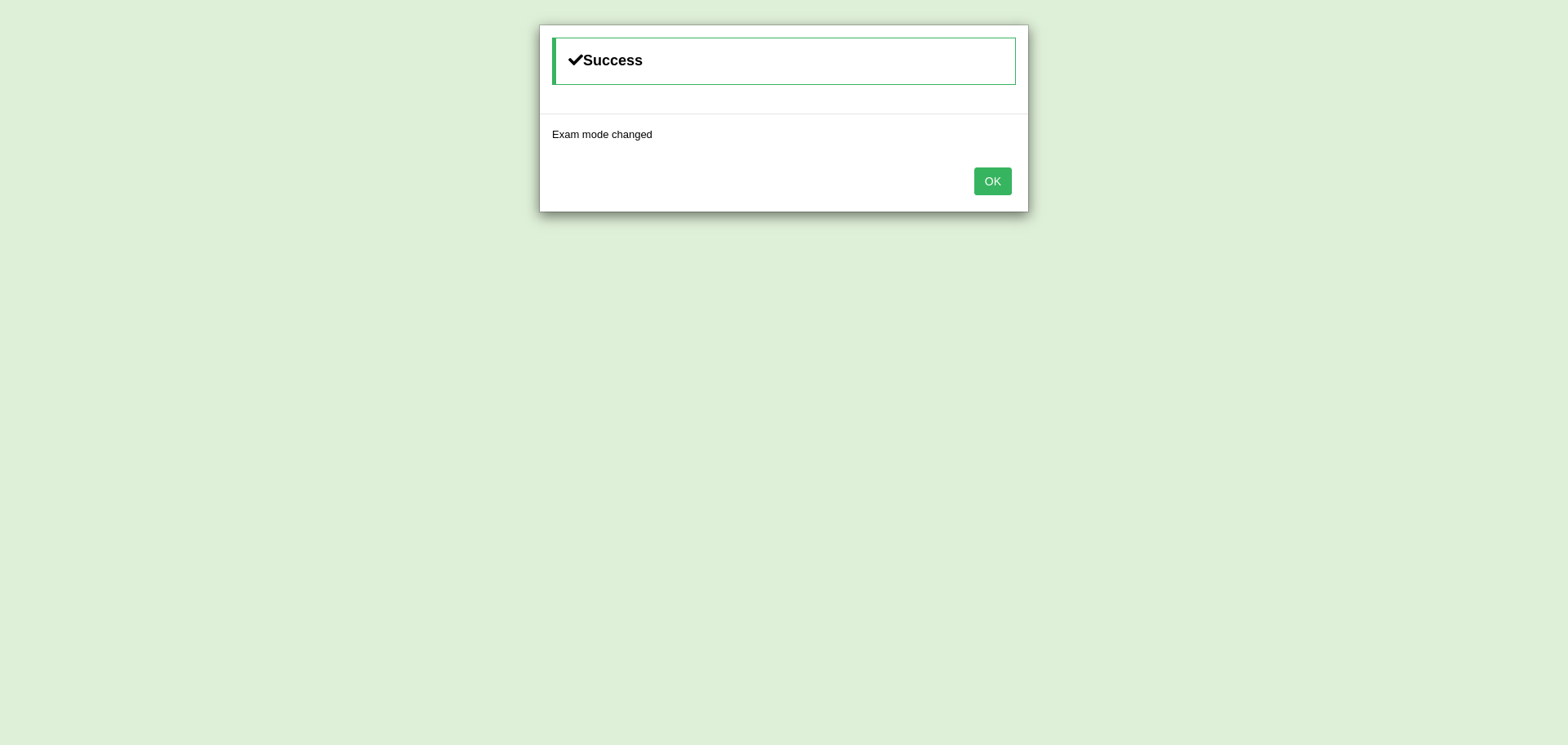
click at [986, 179] on button "OK" at bounding box center [993, 181] width 38 height 28
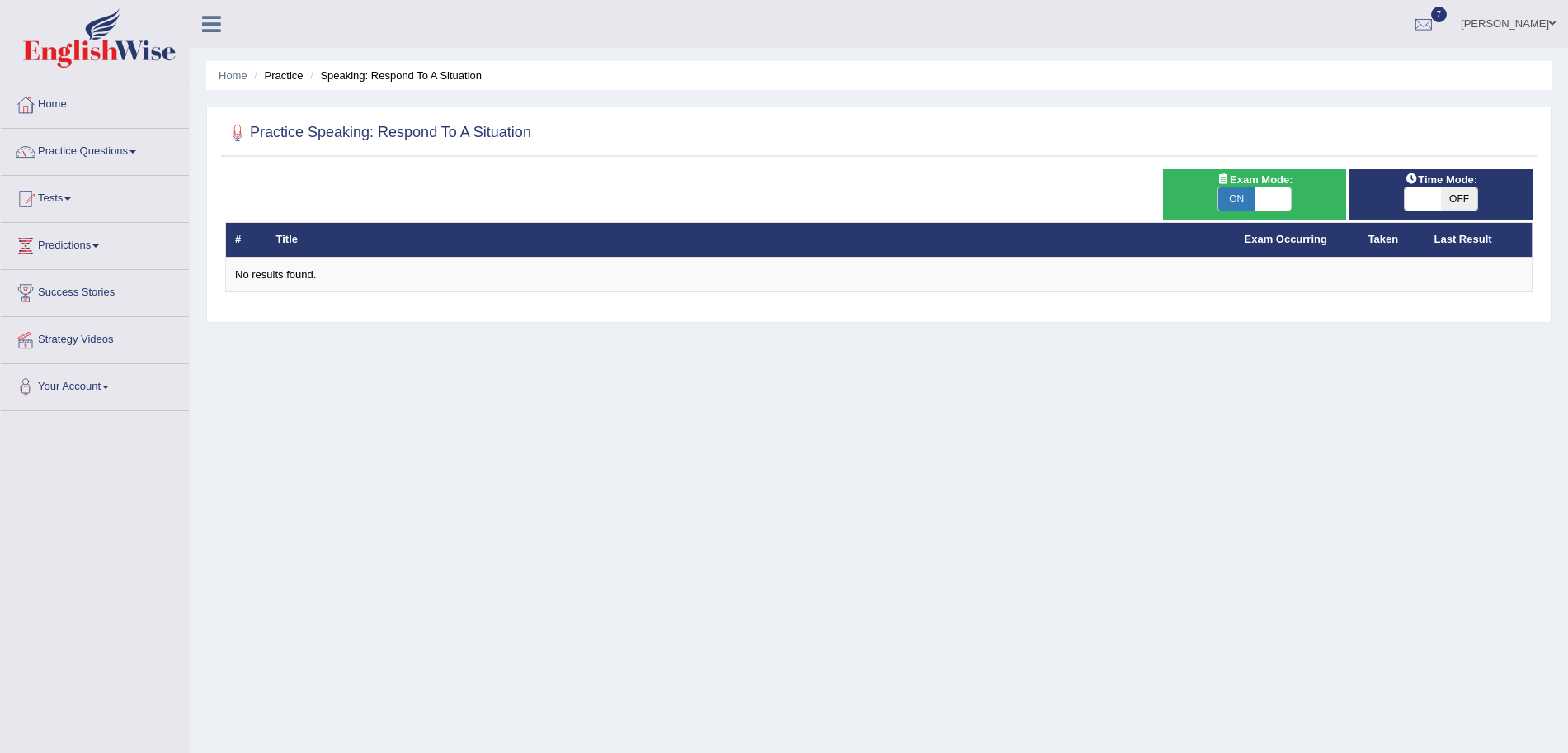
click at [1267, 200] on span at bounding box center [1272, 199] width 36 height 23
checkbox input "false"
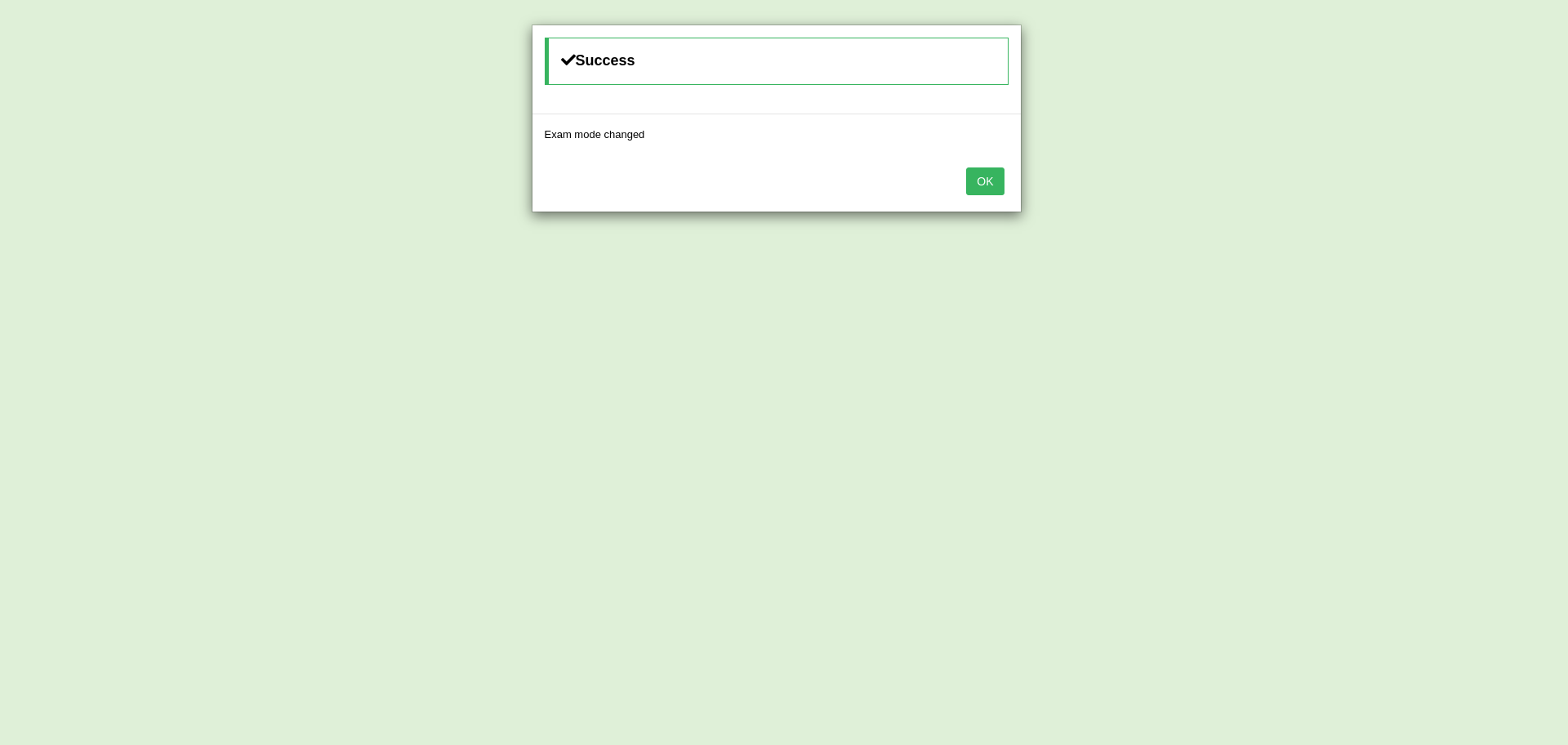
click at [992, 186] on button "OK" at bounding box center [985, 181] width 38 height 28
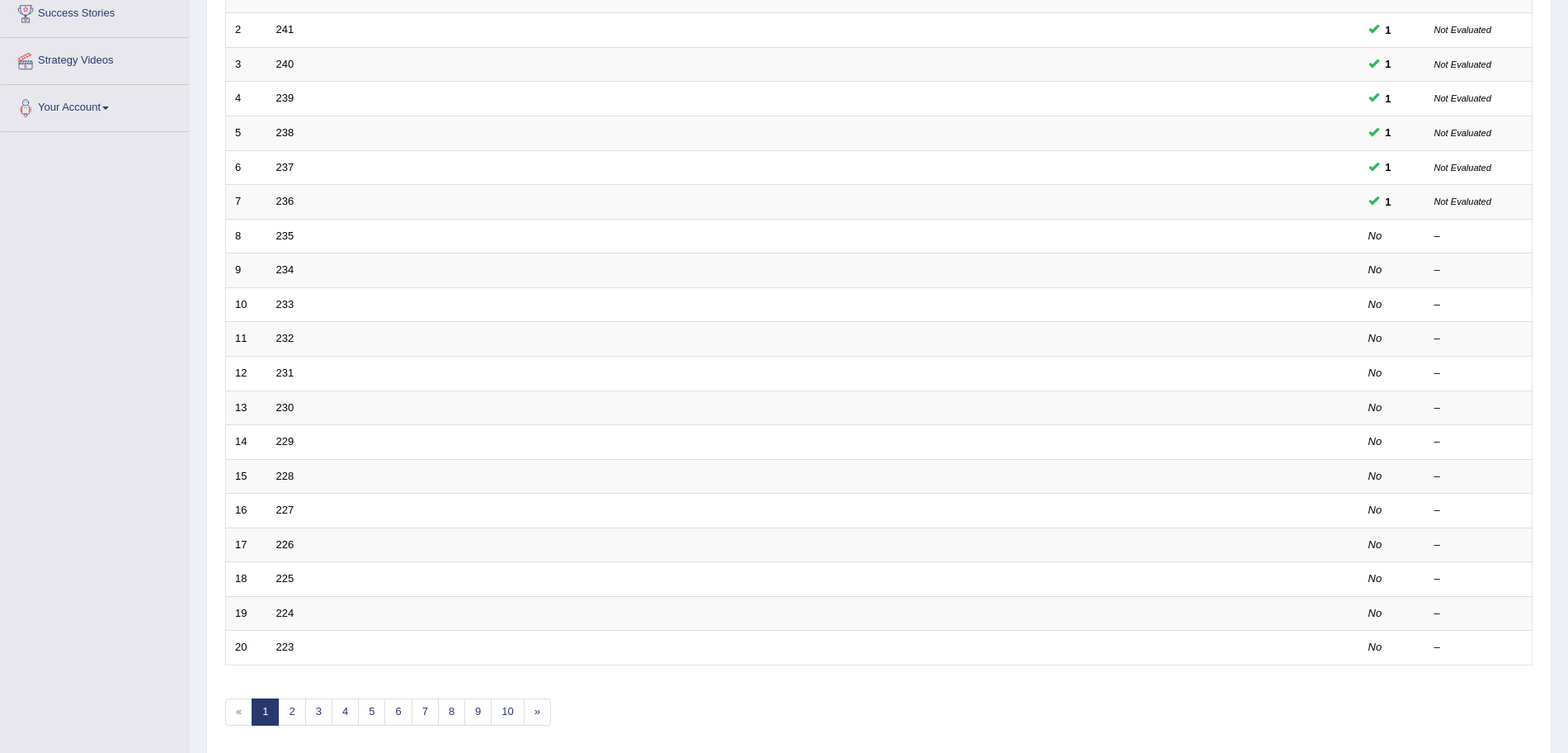
scroll to position [278, 0]
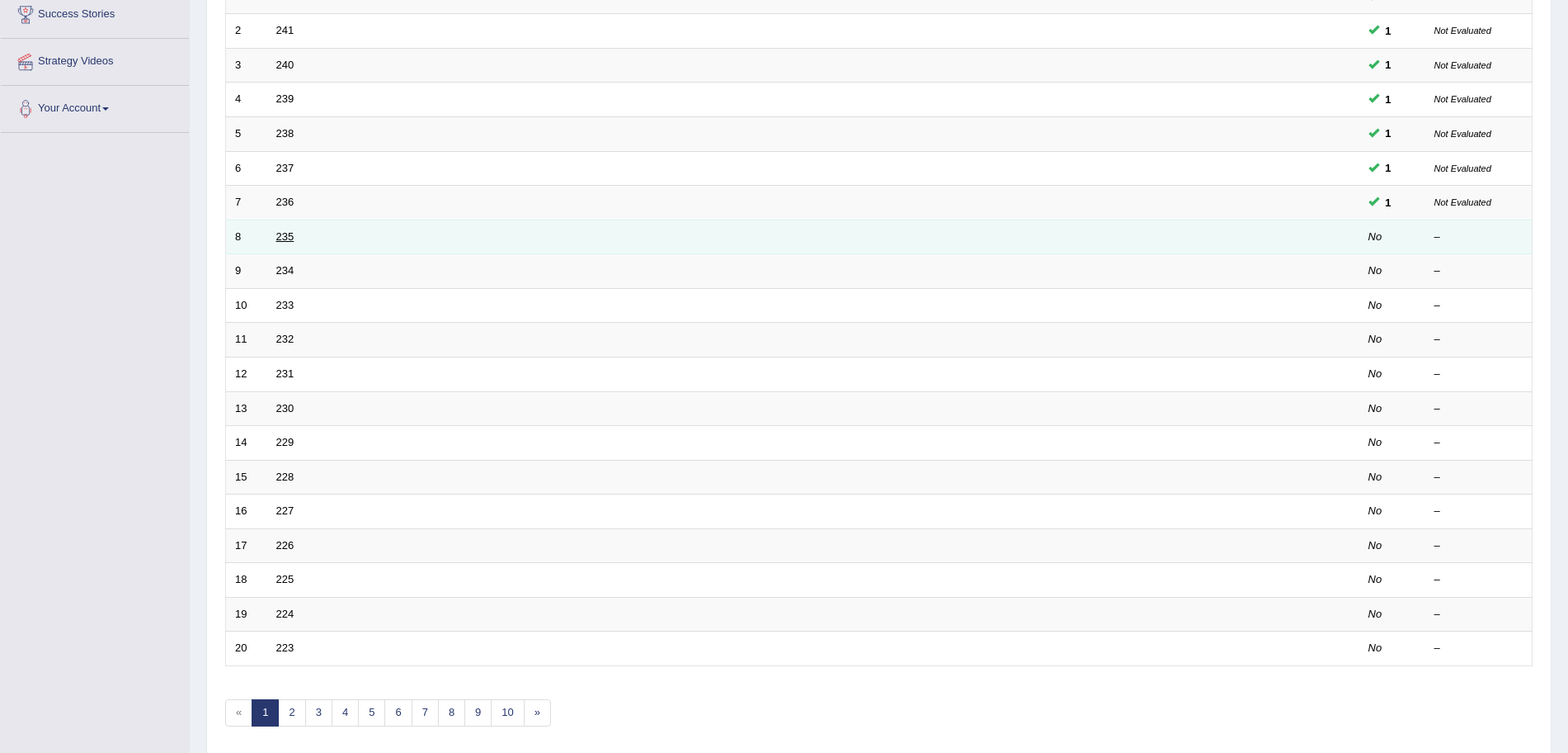
click at [280, 235] on link "235" at bounding box center [285, 236] width 19 height 13
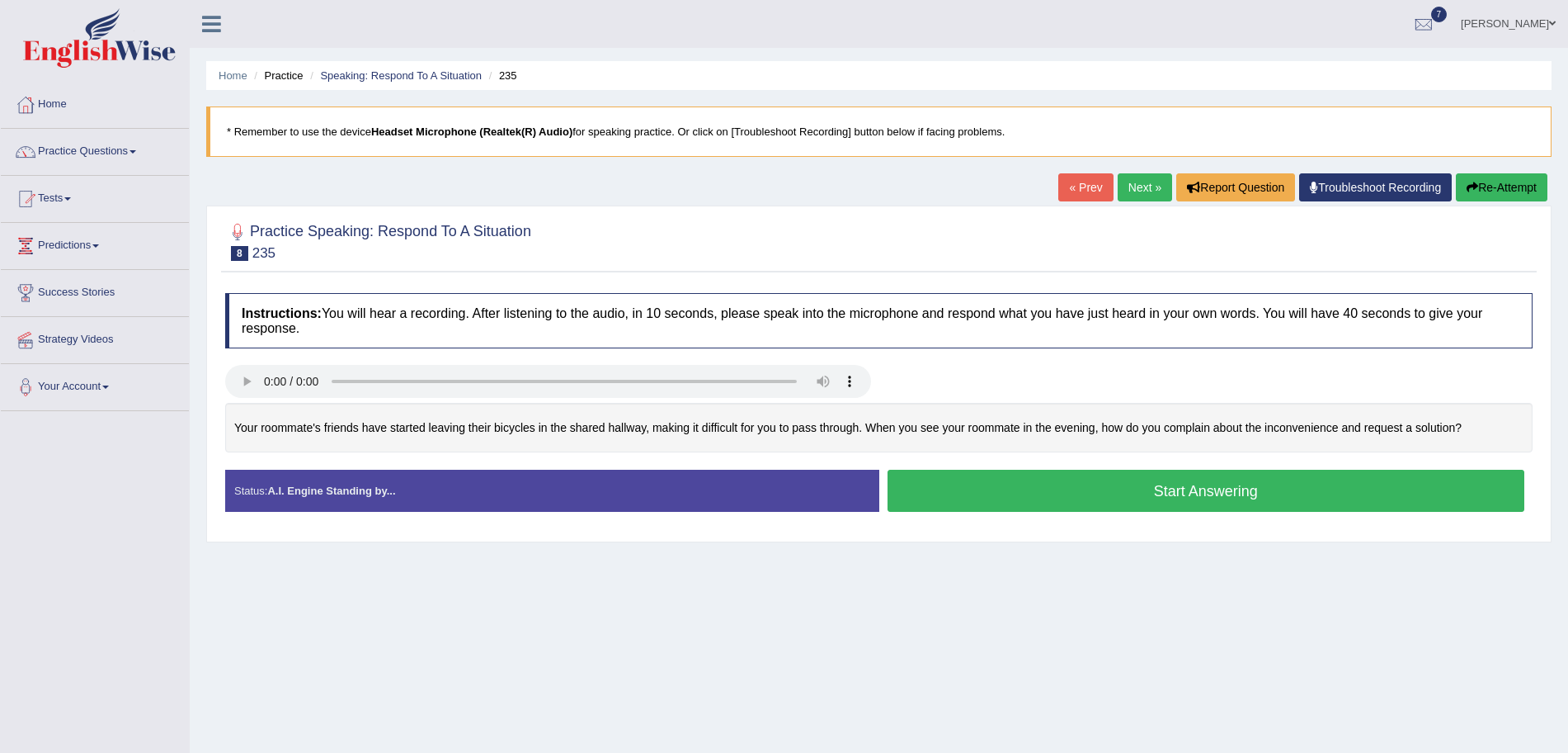
click at [976, 475] on button "Start Answering" at bounding box center [1206, 490] width 638 height 42
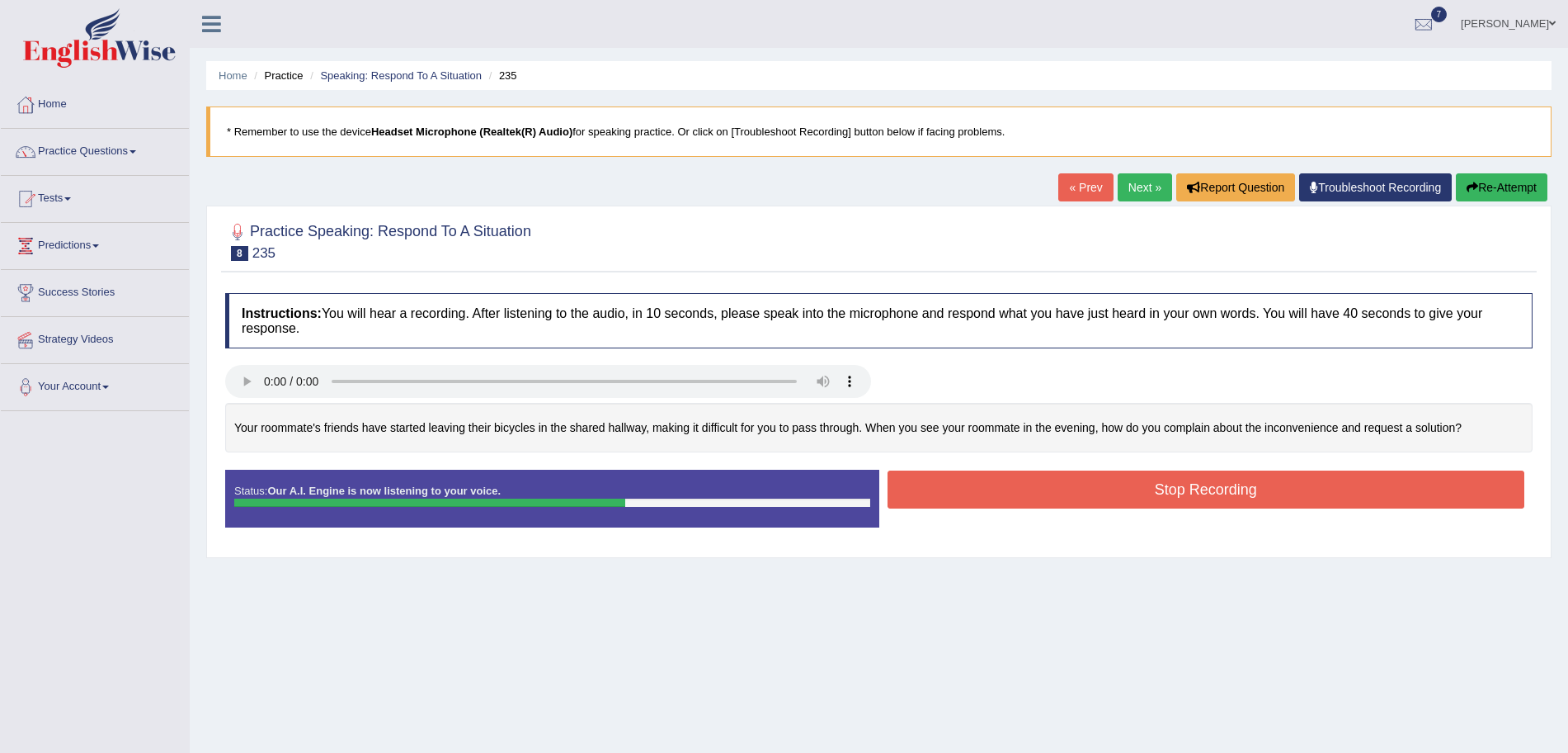
click at [976, 475] on button "Stop Recording" at bounding box center [1206, 489] width 638 height 38
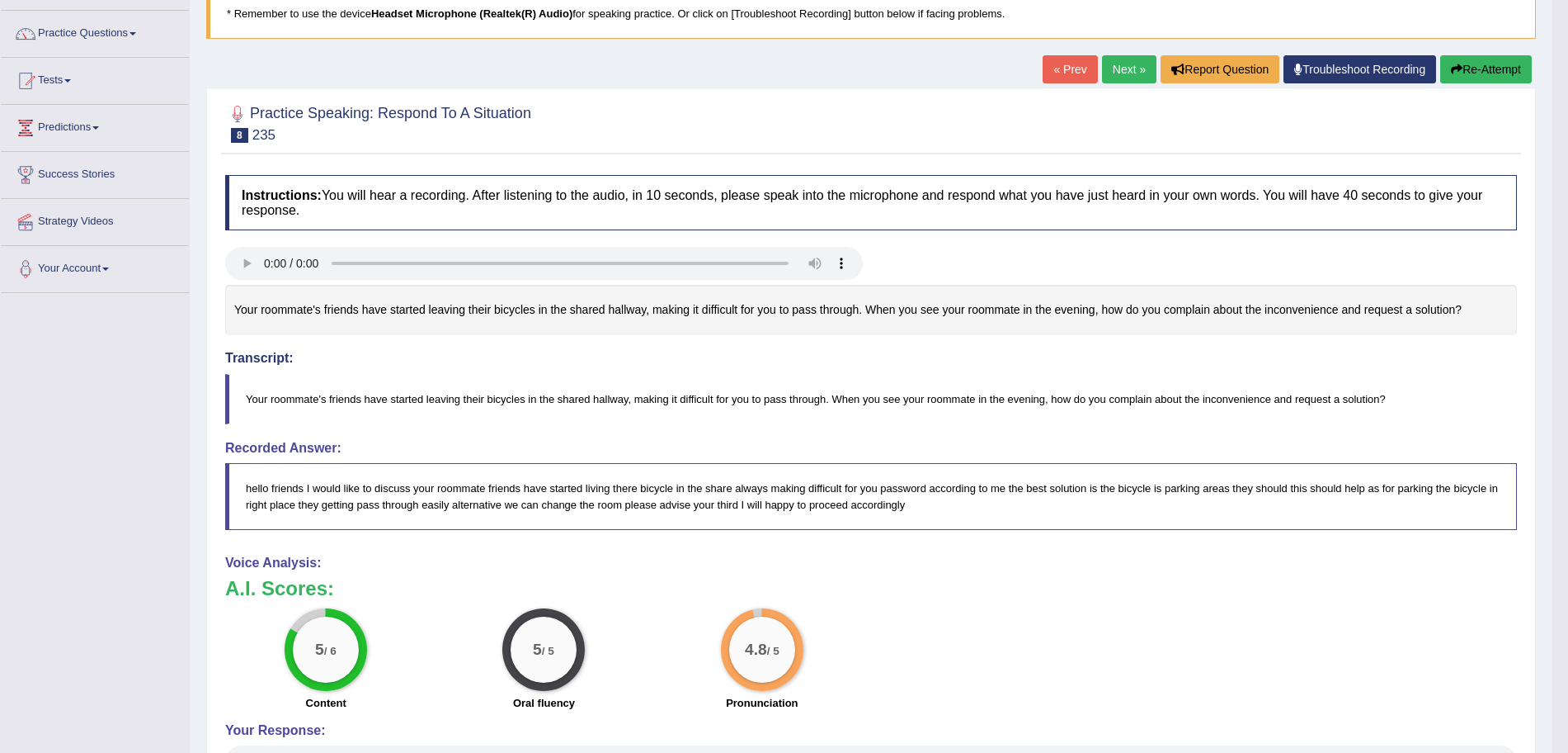
scroll to position [129, 0]
